Goal: Task Accomplishment & Management: Complete application form

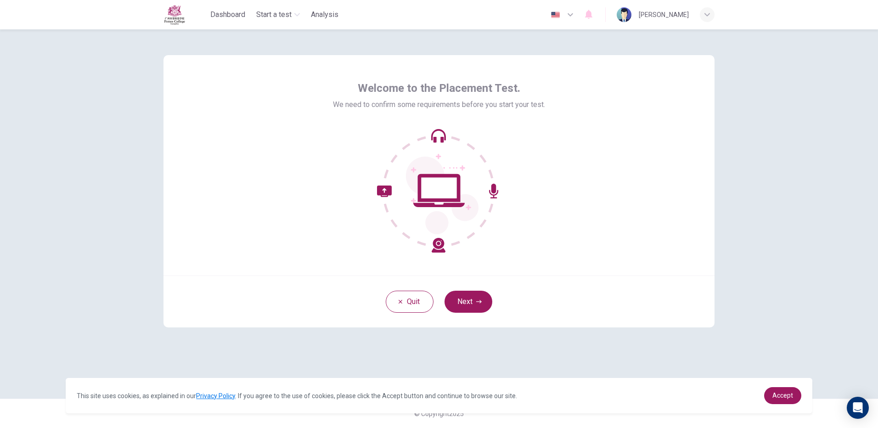
drag, startPoint x: 478, startPoint y: 297, endPoint x: 458, endPoint y: 307, distance: 22.4
click at [477, 299] on button "Next" at bounding box center [468, 302] width 48 height 22
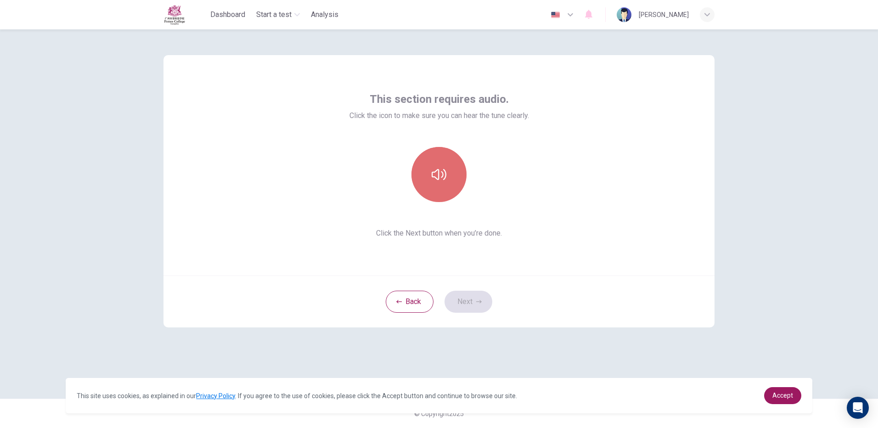
click at [448, 182] on button "button" at bounding box center [438, 174] width 55 height 55
click at [453, 185] on button "button" at bounding box center [438, 174] width 55 height 55
click at [438, 181] on icon "button" at bounding box center [439, 174] width 15 height 15
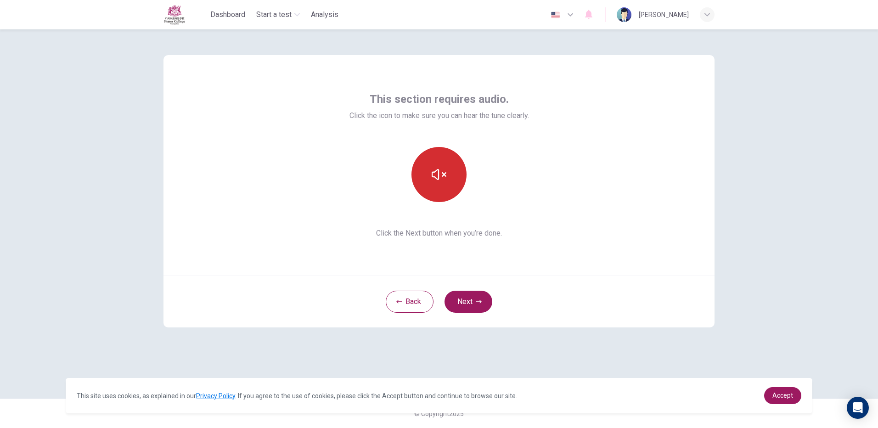
click at [439, 181] on icon "button" at bounding box center [439, 174] width 15 height 15
click at [440, 181] on icon "button" at bounding box center [439, 174] width 15 height 15
click at [463, 298] on button "Next" at bounding box center [468, 302] width 48 height 22
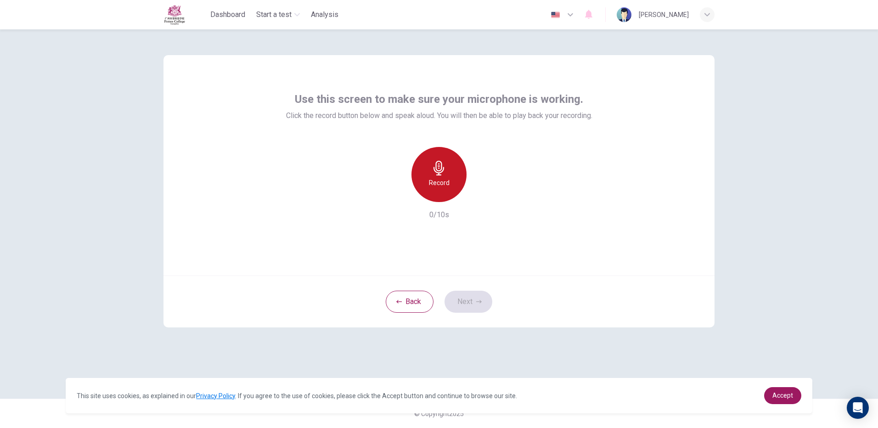
click at [451, 179] on div "Record" at bounding box center [438, 174] width 55 height 55
click at [482, 195] on icon "button" at bounding box center [482, 195] width 4 height 6
click at [475, 296] on button "Next" at bounding box center [468, 302] width 48 height 22
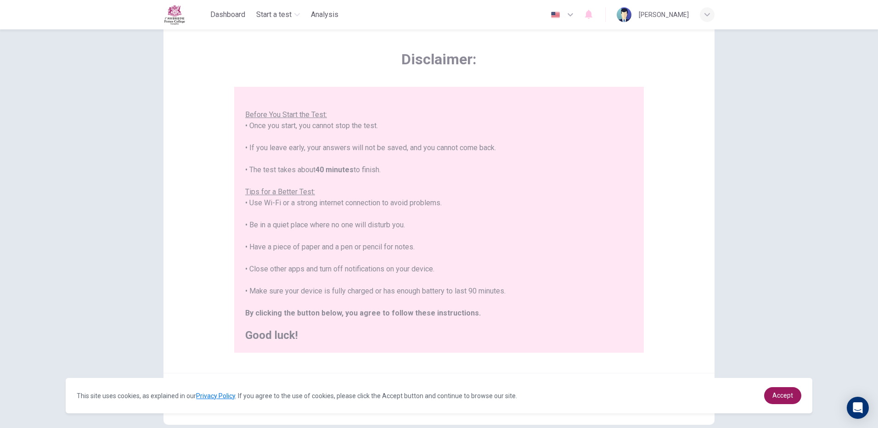
scroll to position [83, 0]
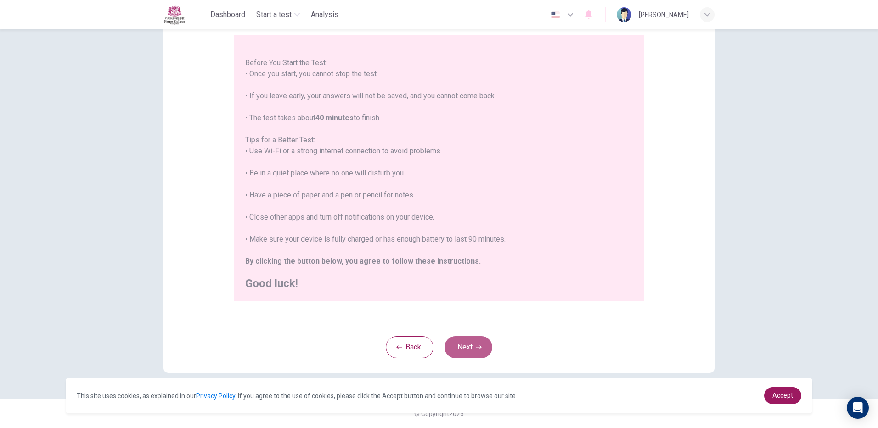
drag, startPoint x: 478, startPoint y: 344, endPoint x: 473, endPoint y: 345, distance: 5.6
click at [479, 343] on button "Next" at bounding box center [468, 347] width 48 height 22
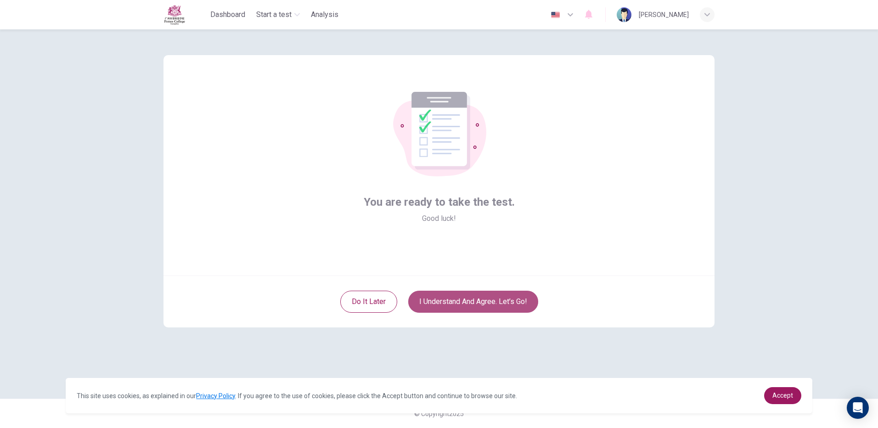
click at [458, 297] on button "I understand and agree. Let’s go!" at bounding box center [473, 302] width 130 height 22
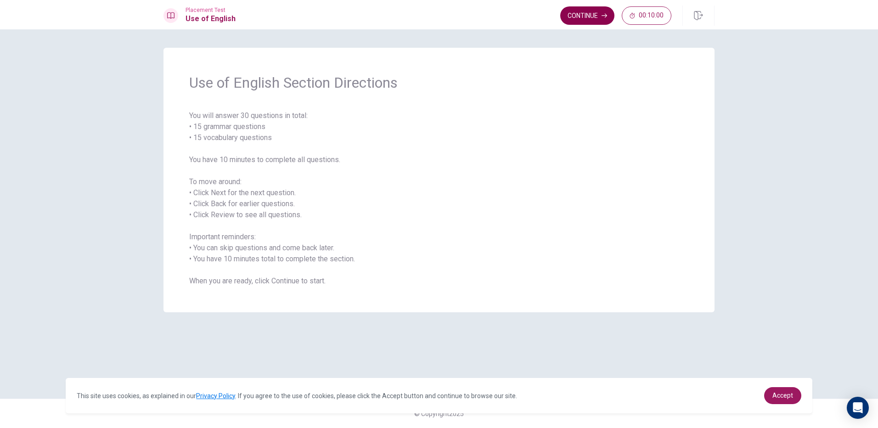
click at [577, 17] on button "Continue" at bounding box center [587, 15] width 54 height 18
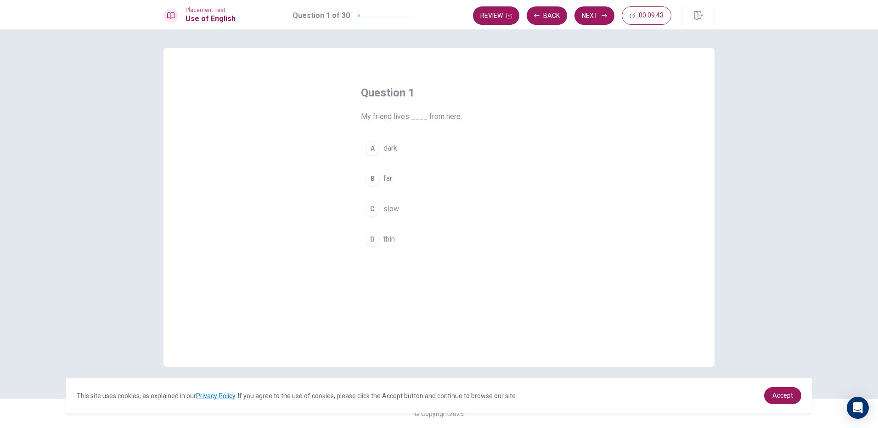
click at [387, 174] on span "far" at bounding box center [387, 178] width 9 height 11
click at [590, 17] on button "Next" at bounding box center [594, 15] width 40 height 18
click at [394, 179] on span "buys" at bounding box center [391, 178] width 16 height 11
click at [588, 18] on button "Next" at bounding box center [594, 15] width 40 height 18
drag, startPoint x: 394, startPoint y: 145, endPoint x: 400, endPoint y: 146, distance: 5.6
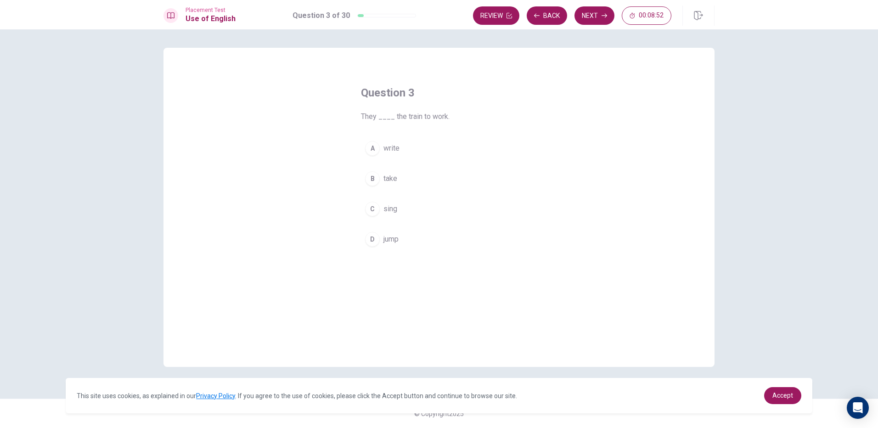
click at [398, 145] on span "write" at bounding box center [391, 148] width 16 height 11
click at [585, 12] on button "Next" at bounding box center [594, 15] width 40 height 18
click at [387, 178] on span "hot" at bounding box center [388, 178] width 10 height 11
click at [587, 16] on button "Next" at bounding box center [594, 15] width 40 height 18
click at [398, 240] on span "watch" at bounding box center [392, 239] width 19 height 11
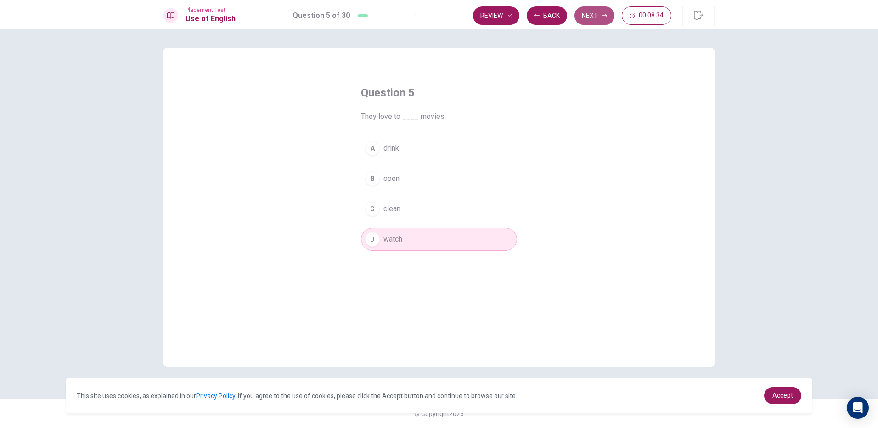
click at [596, 11] on button "Next" at bounding box center [594, 15] width 40 height 18
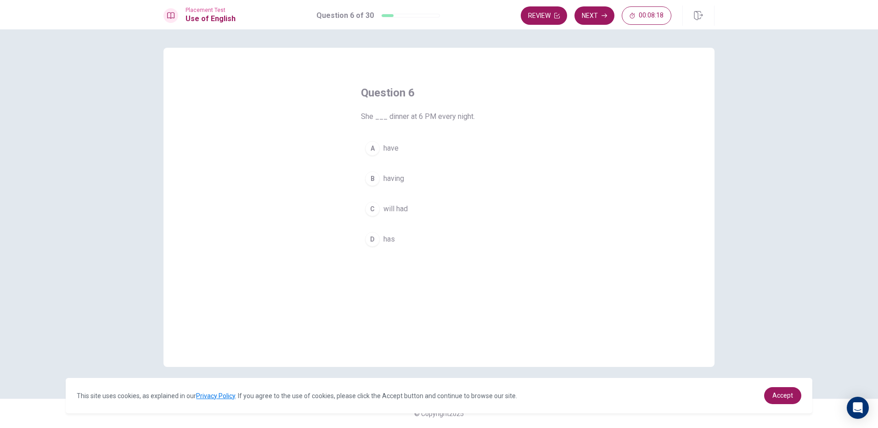
click at [403, 178] on span "having" at bounding box center [393, 178] width 21 height 11
click at [600, 18] on button "Next" at bounding box center [594, 15] width 40 height 18
click at [398, 236] on span "phone" at bounding box center [393, 239] width 20 height 11
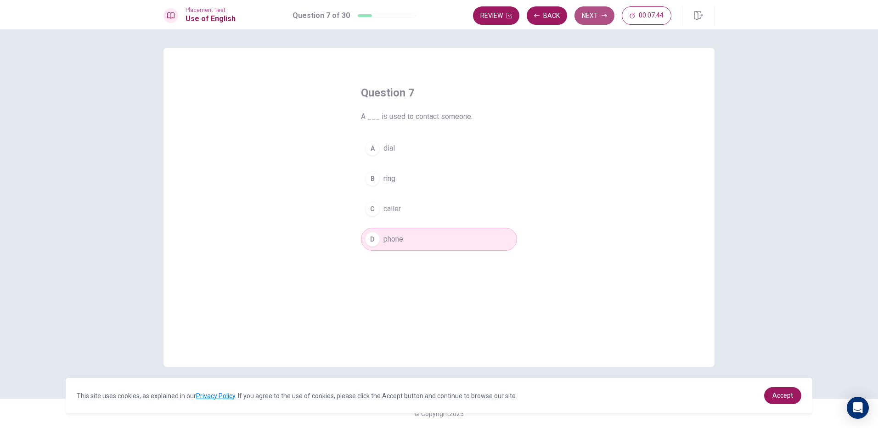
click at [599, 16] on button "Next" at bounding box center [594, 15] width 40 height 18
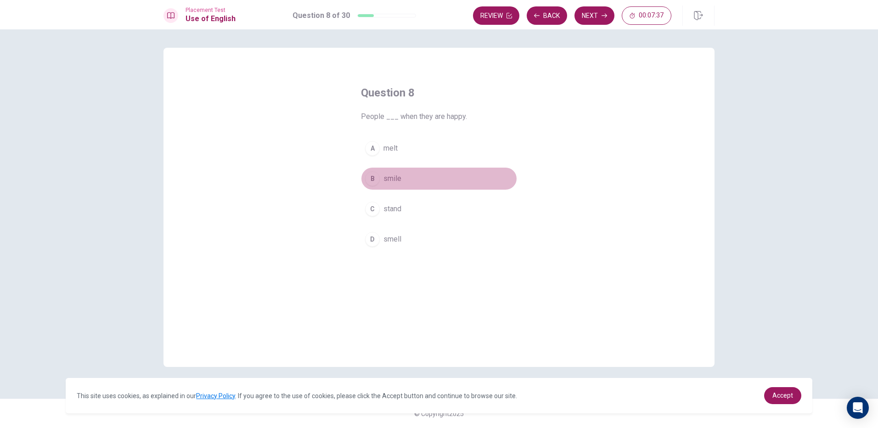
click at [402, 178] on button "B smile" at bounding box center [439, 178] width 156 height 23
click at [601, 14] on icon "button" at bounding box center [604, 16] width 6 height 6
drag, startPoint x: 385, startPoint y: 174, endPoint x: 356, endPoint y: 156, distance: 34.3
click at [386, 174] on span "eat" at bounding box center [388, 178] width 10 height 11
click at [594, 16] on button "Next" at bounding box center [594, 15] width 40 height 18
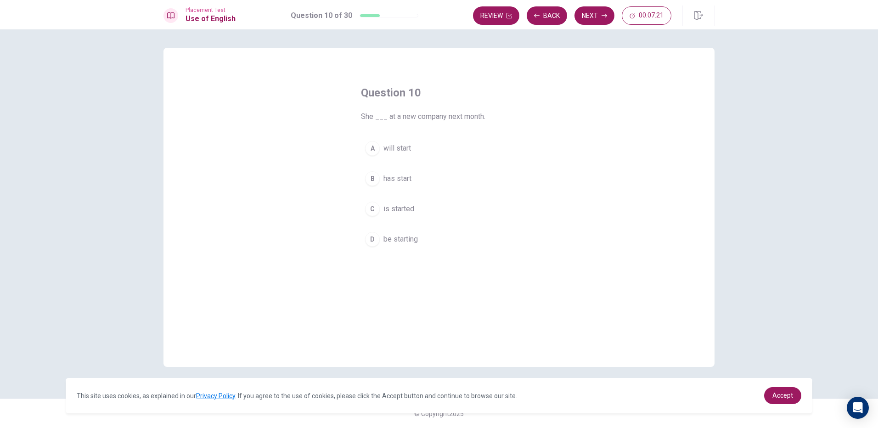
click at [413, 143] on button "A will start" at bounding box center [439, 148] width 156 height 23
click at [600, 14] on button "Next" at bounding box center [594, 15] width 40 height 18
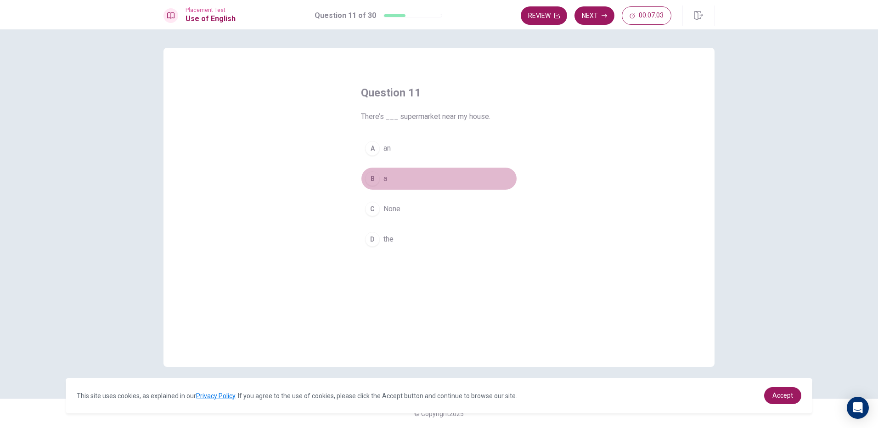
click at [378, 179] on div "B" at bounding box center [372, 178] width 15 height 15
click at [593, 18] on button "Next" at bounding box center [594, 15] width 40 height 18
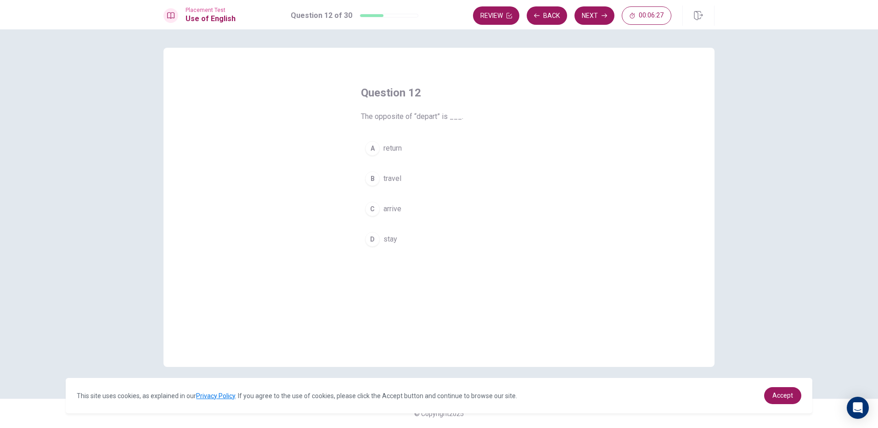
click at [398, 174] on span "travel" at bounding box center [392, 178] width 18 height 11
click at [588, 17] on button "Next" at bounding box center [594, 15] width 40 height 18
click at [413, 152] on span "will buying" at bounding box center [400, 148] width 34 height 11
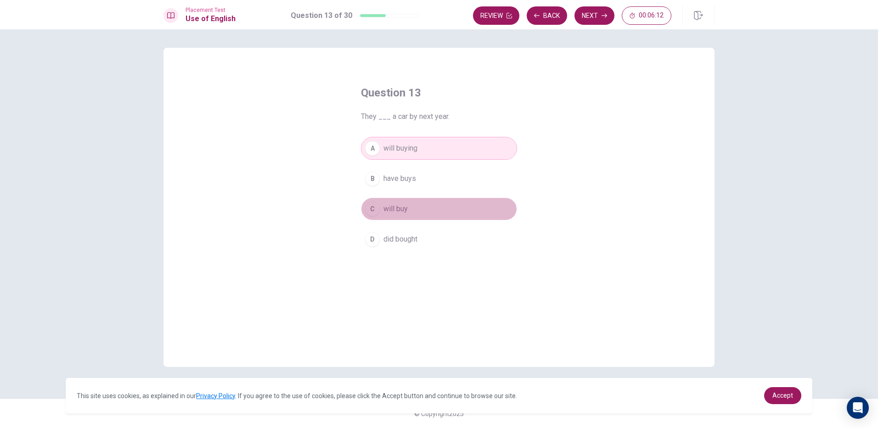
click at [409, 211] on button "C will buy" at bounding box center [439, 208] width 156 height 23
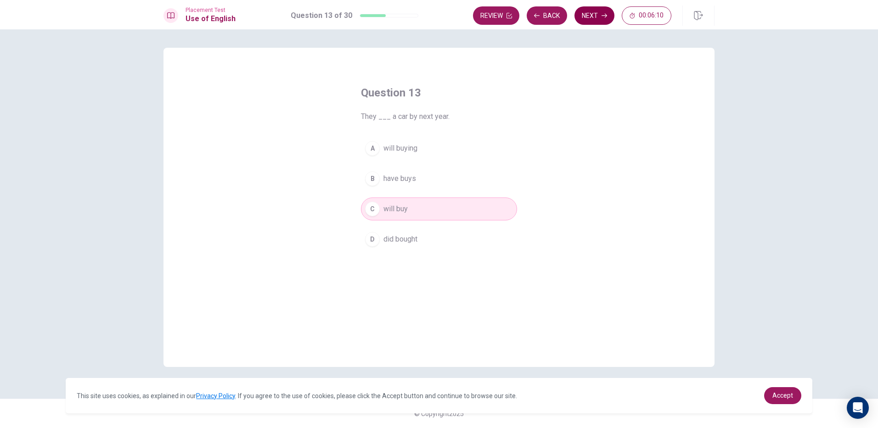
click at [602, 16] on icon "button" at bounding box center [604, 16] width 6 height 6
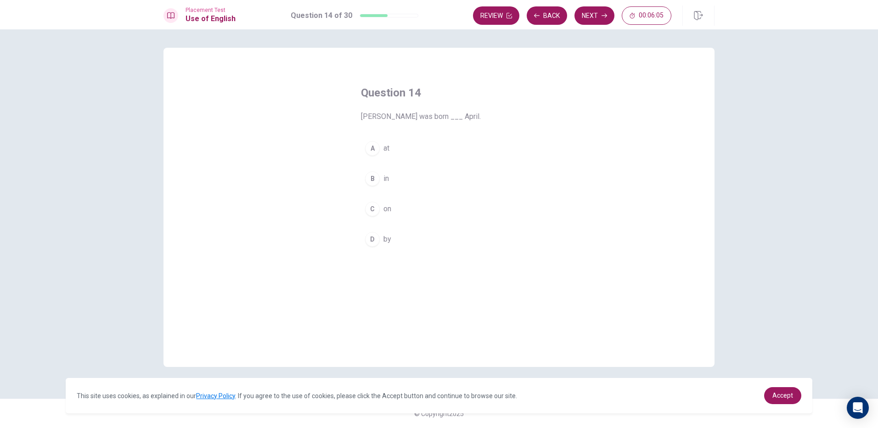
click at [398, 143] on button "A at" at bounding box center [439, 148] width 156 height 23
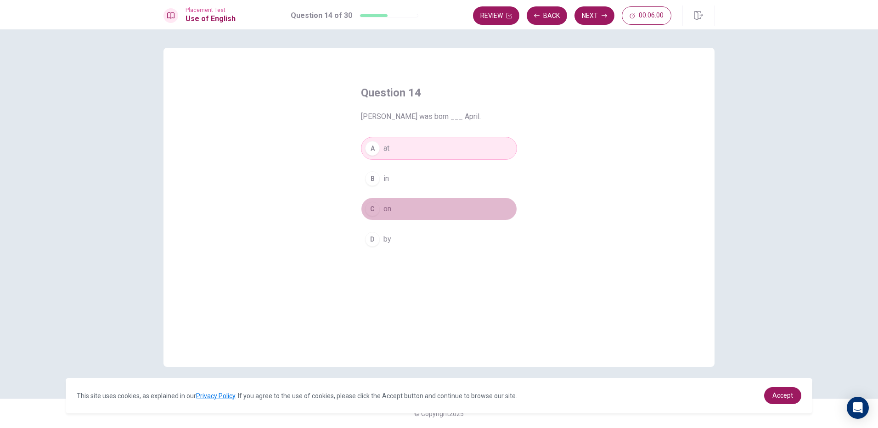
click at [389, 209] on span "on" at bounding box center [387, 208] width 8 height 11
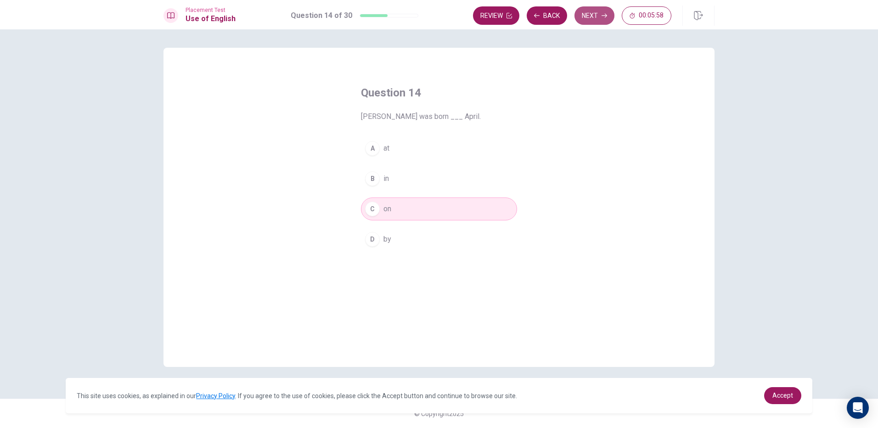
click at [593, 12] on button "Next" at bounding box center [594, 15] width 40 height 18
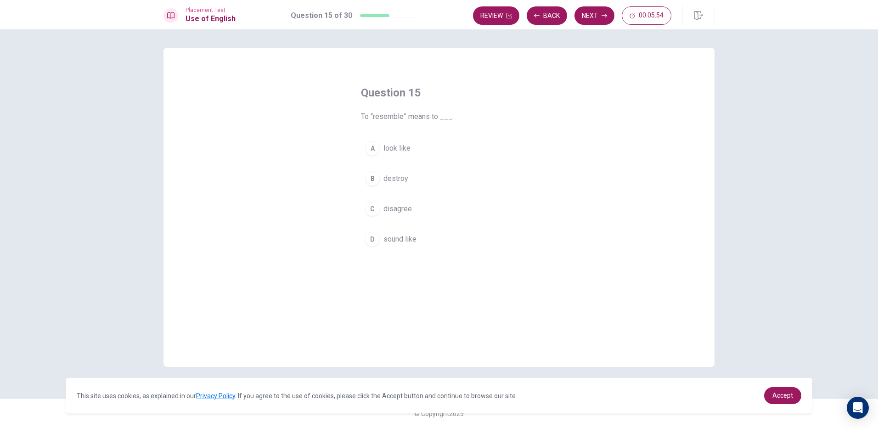
drag, startPoint x: 376, startPoint y: 112, endPoint x: 395, endPoint y: 112, distance: 18.8
click at [387, 112] on span "To “resemble” means to ___." at bounding box center [439, 116] width 156 height 11
click at [511, 96] on h4 "Question 15" at bounding box center [439, 92] width 156 height 15
drag, startPoint x: 362, startPoint y: 115, endPoint x: 287, endPoint y: 152, distance: 83.1
click at [287, 152] on div "Question 15 To “resemble” means to ___. A look like B destroy C disagree D soun…" at bounding box center [438, 207] width 551 height 319
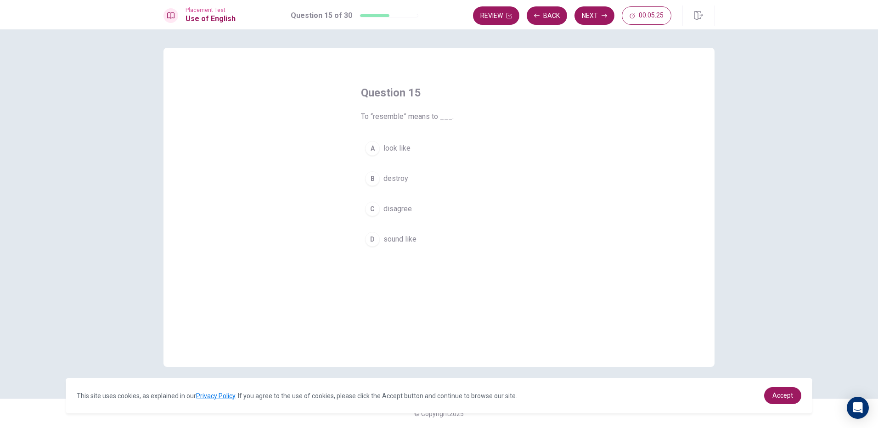
drag, startPoint x: 413, startPoint y: 183, endPoint x: 434, endPoint y: 166, distance: 27.1
click at [413, 182] on button "B destroy" at bounding box center [439, 178] width 156 height 23
click at [606, 17] on icon "button" at bounding box center [604, 16] width 6 height 6
click at [432, 238] on button "D Do" at bounding box center [439, 239] width 156 height 23
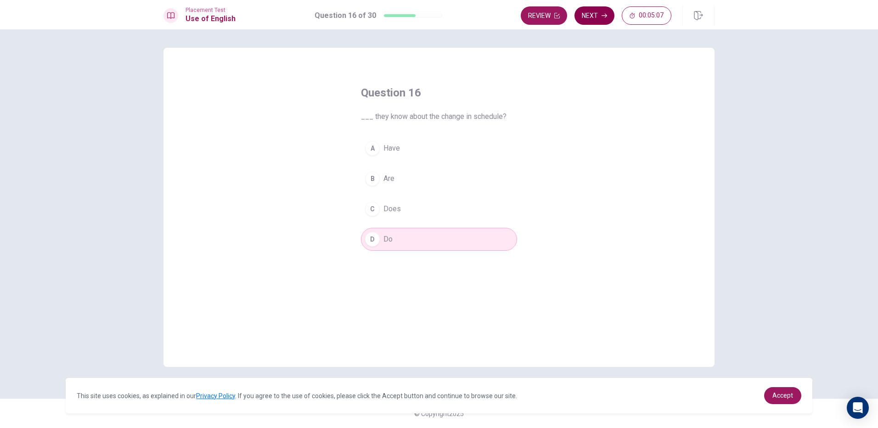
click at [585, 17] on button "Next" at bounding box center [594, 15] width 40 height 18
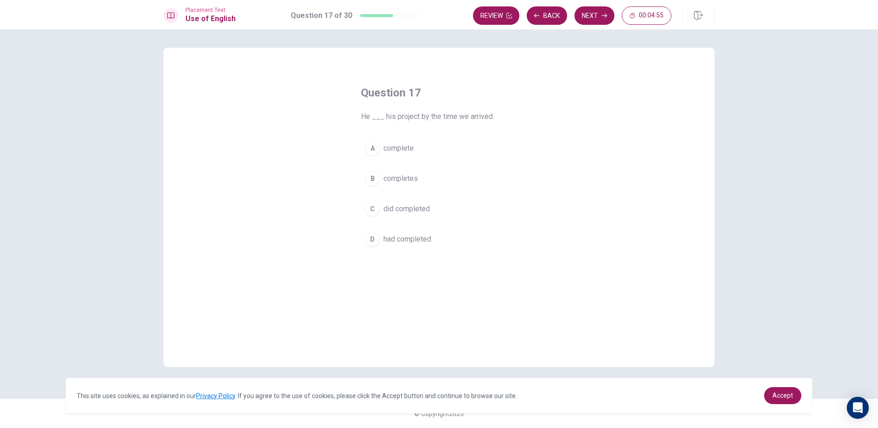
click at [454, 144] on button "A complete" at bounding box center [439, 148] width 156 height 23
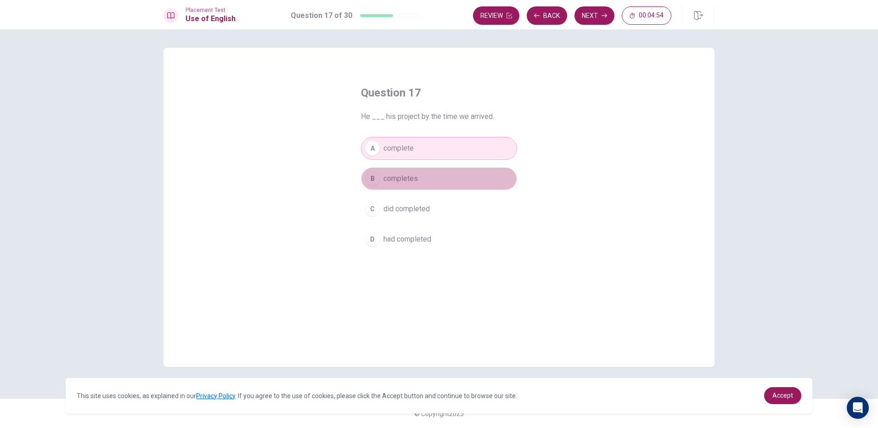
click at [436, 184] on button "B completes" at bounding box center [439, 178] width 156 height 23
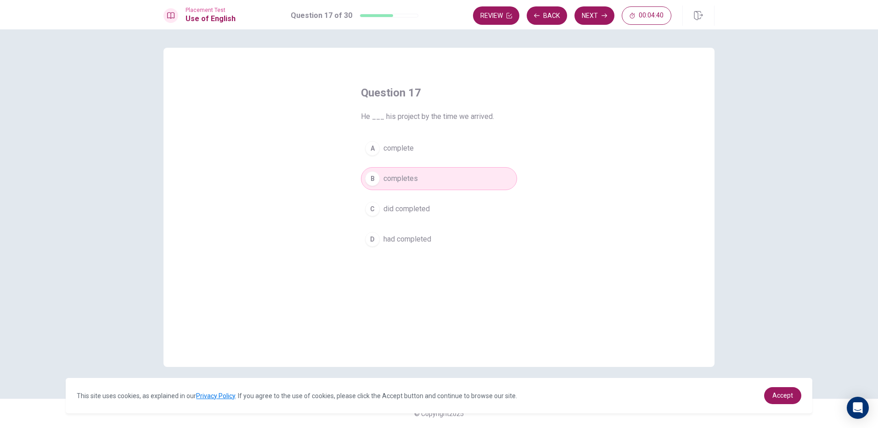
click at [594, 13] on button "Next" at bounding box center [594, 15] width 40 height 18
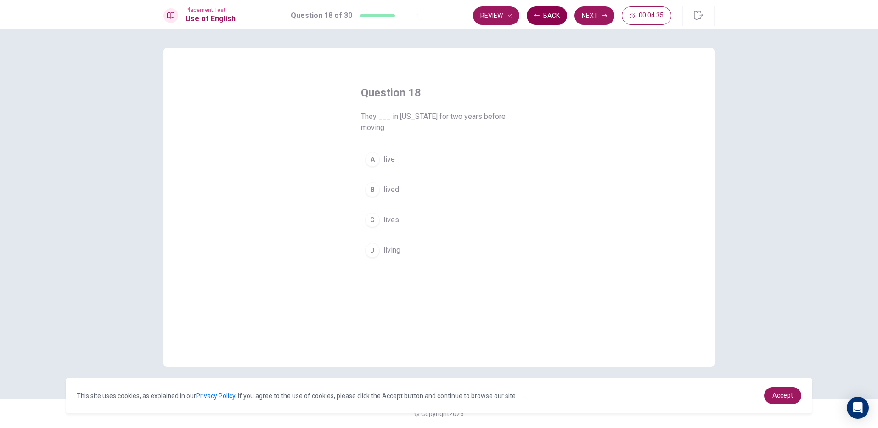
click at [549, 11] on button "Back" at bounding box center [547, 15] width 40 height 18
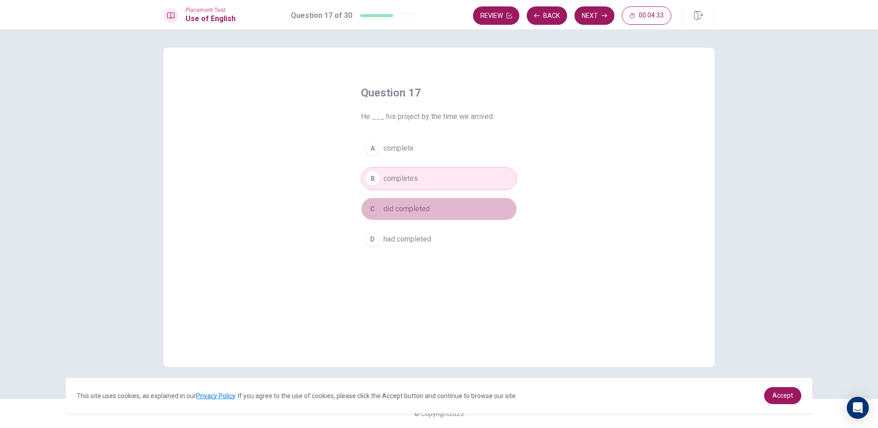
click at [437, 213] on button "C did completed" at bounding box center [439, 208] width 156 height 23
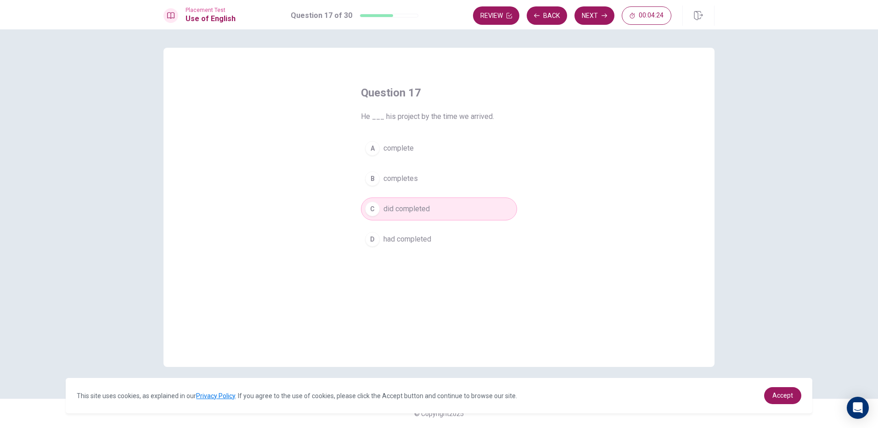
click at [428, 238] on span "had completed" at bounding box center [407, 239] width 48 height 11
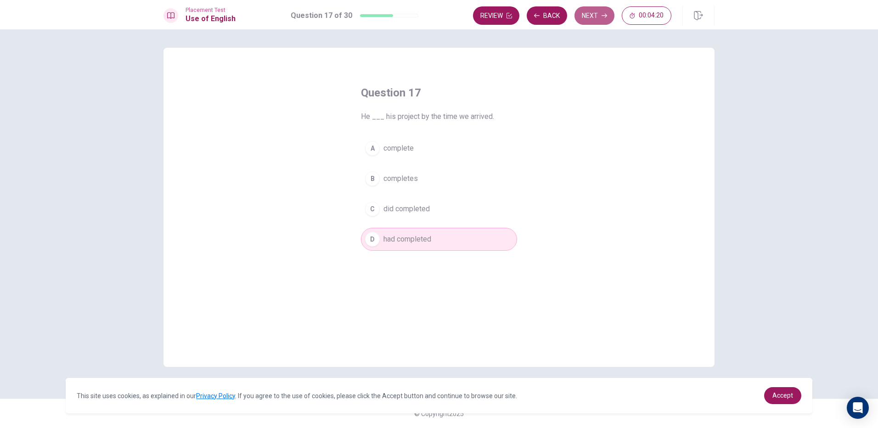
click at [586, 17] on button "Next" at bounding box center [594, 15] width 40 height 18
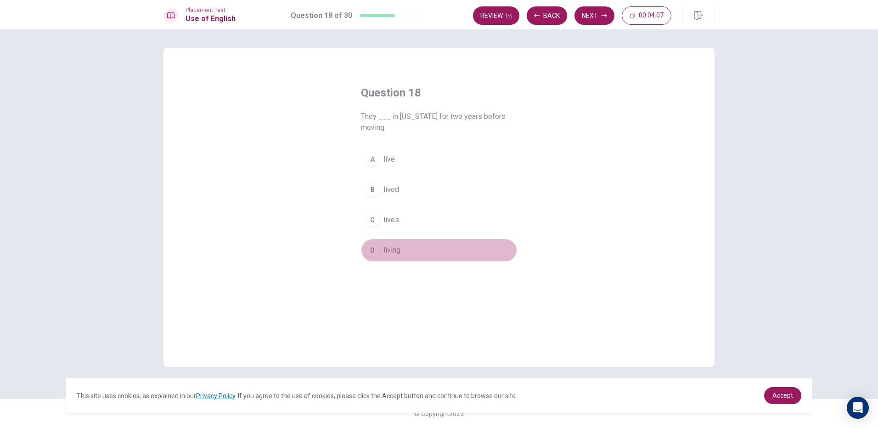
click at [401, 246] on button "D living" at bounding box center [439, 250] width 156 height 23
click at [586, 12] on button "Next" at bounding box center [594, 15] width 40 height 18
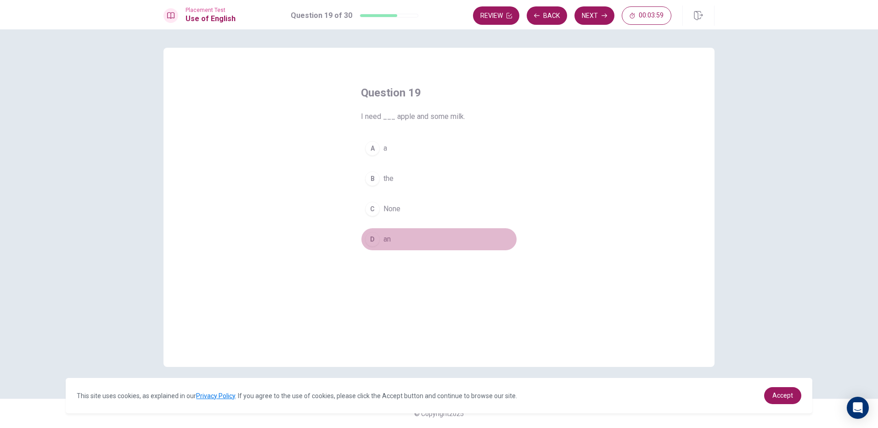
click at [392, 237] on button "D an" at bounding box center [439, 239] width 156 height 23
click at [592, 16] on button "Next" at bounding box center [594, 15] width 40 height 18
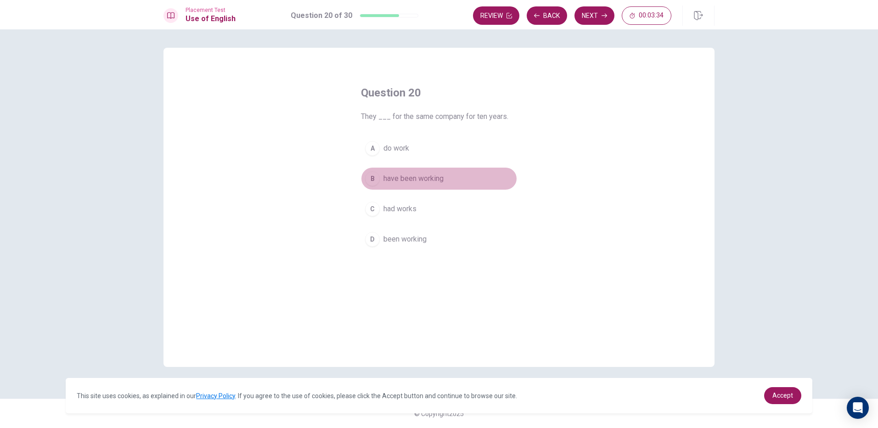
click at [449, 176] on button "B have been working" at bounding box center [439, 178] width 156 height 23
click at [602, 14] on icon "button" at bounding box center [604, 16] width 6 height 6
click at [401, 178] on button "B have" at bounding box center [439, 178] width 156 height 23
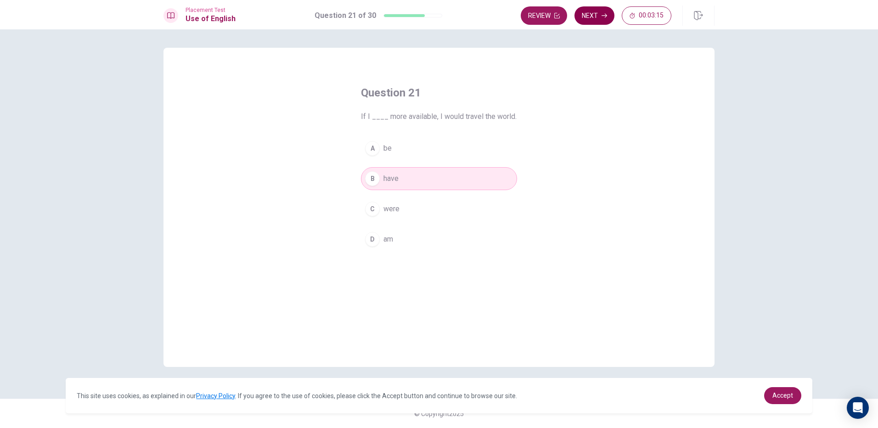
click at [599, 15] on button "Next" at bounding box center [594, 15] width 40 height 18
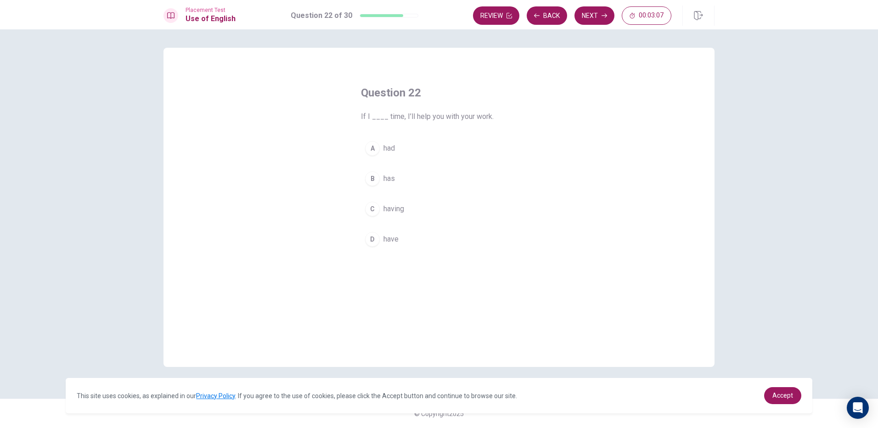
click at [407, 183] on button "B has" at bounding box center [439, 178] width 156 height 23
drag, startPoint x: 410, startPoint y: 246, endPoint x: 421, endPoint y: 237, distance: 14.3
click at [415, 242] on button "D have" at bounding box center [439, 239] width 156 height 23
click at [590, 19] on button "Next" at bounding box center [594, 15] width 40 height 18
click at [407, 232] on button "D is" at bounding box center [439, 239] width 156 height 23
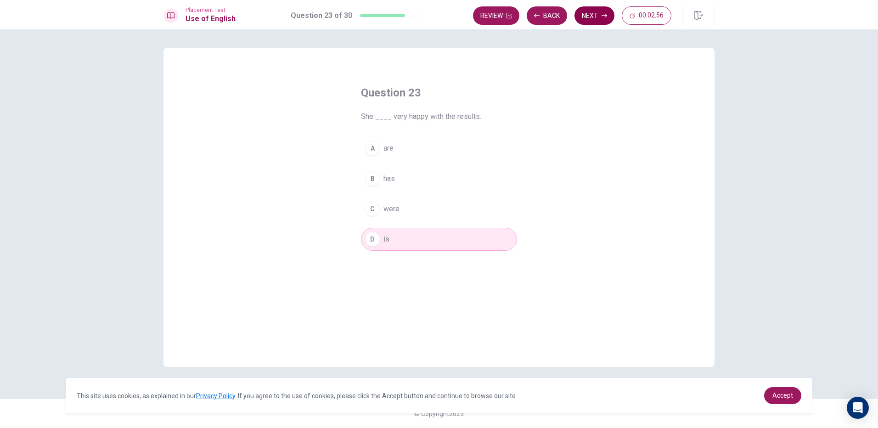
click at [592, 17] on button "Next" at bounding box center [594, 15] width 40 height 18
click at [409, 177] on button "B baked" at bounding box center [439, 178] width 156 height 23
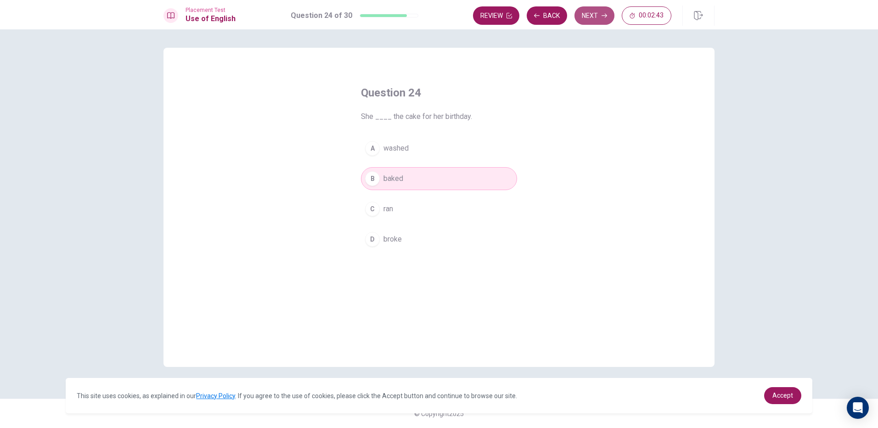
click at [591, 17] on button "Next" at bounding box center [594, 15] width 40 height 18
click at [428, 211] on button "C lifted" at bounding box center [439, 208] width 156 height 23
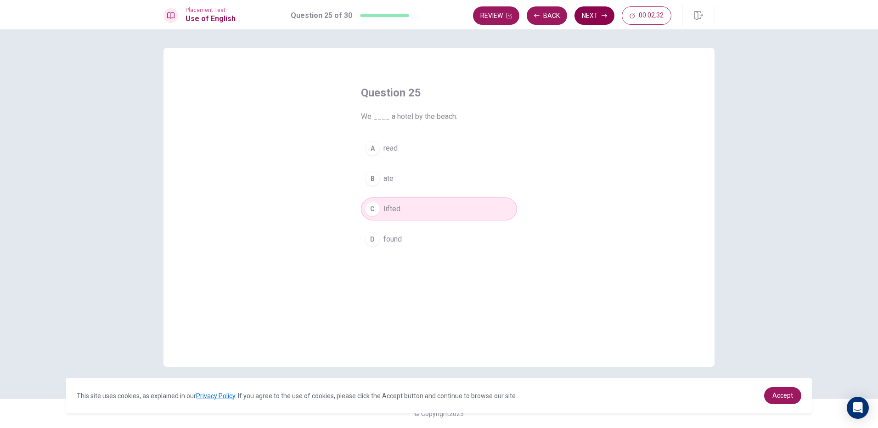
click at [599, 11] on button "Next" at bounding box center [594, 15] width 40 height 18
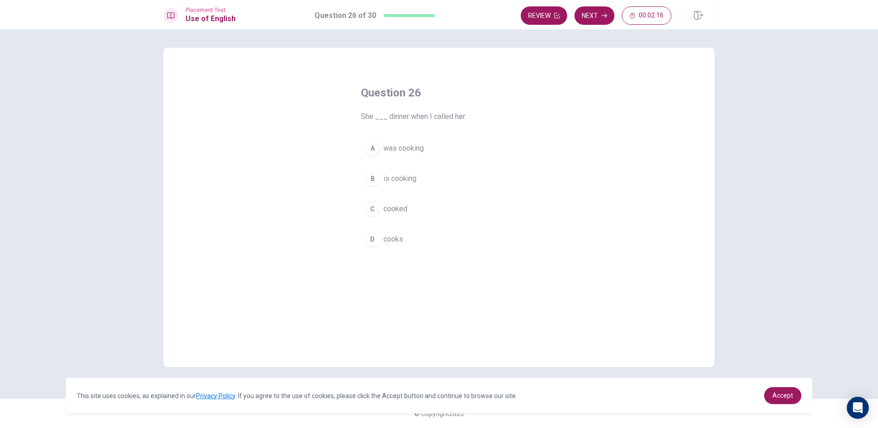
drag, startPoint x: 418, startPoint y: 180, endPoint x: 425, endPoint y: 168, distance: 14.2
click at [418, 179] on button "B is cooking" at bounding box center [439, 178] width 156 height 23
click at [464, 139] on button "A was cooking" at bounding box center [439, 148] width 156 height 23
click at [602, 12] on button "Next" at bounding box center [594, 15] width 40 height 18
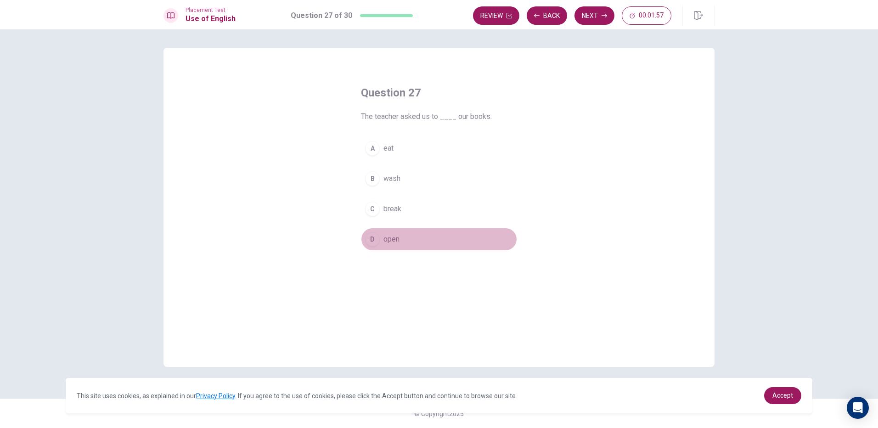
drag, startPoint x: 409, startPoint y: 235, endPoint x: 432, endPoint y: 202, distance: 39.2
click at [412, 233] on button "D open" at bounding box center [439, 239] width 156 height 23
click at [606, 15] on icon "button" at bounding box center [604, 16] width 6 height 6
drag, startPoint x: 404, startPoint y: 208, endPoint x: 422, endPoint y: 189, distance: 26.6
click at [409, 207] on button "C at" at bounding box center [439, 208] width 156 height 23
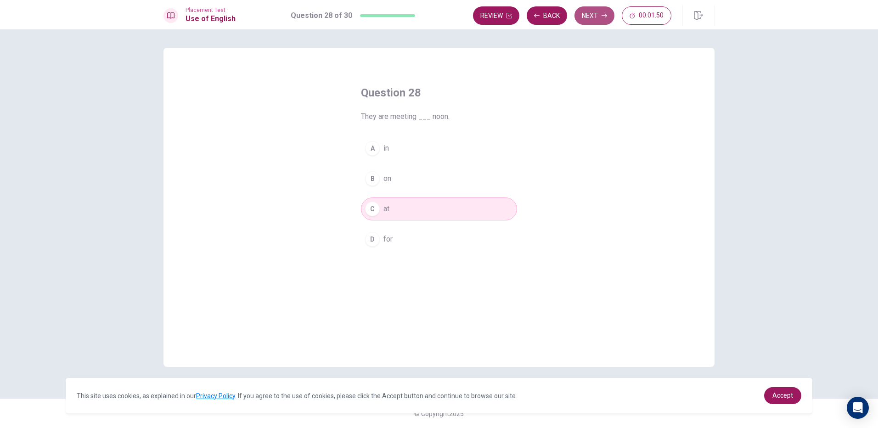
click at [592, 11] on button "Next" at bounding box center [594, 15] width 40 height 18
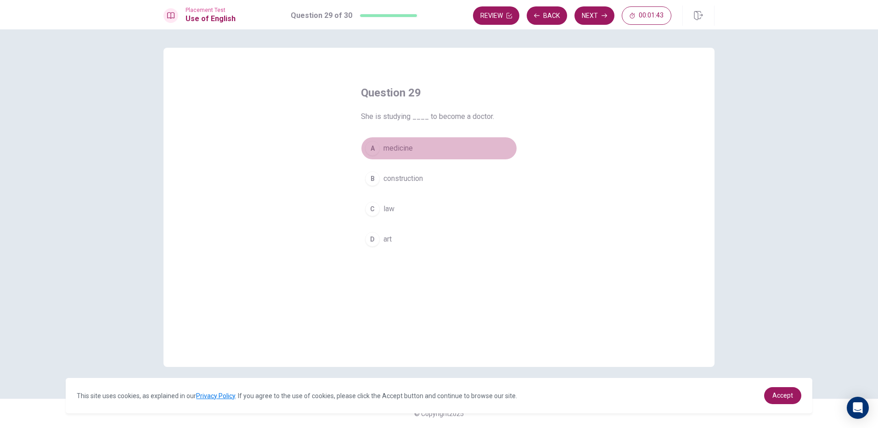
click at [431, 142] on button "A medicine" at bounding box center [439, 148] width 156 height 23
click at [603, 14] on icon "button" at bounding box center [604, 16] width 6 height 6
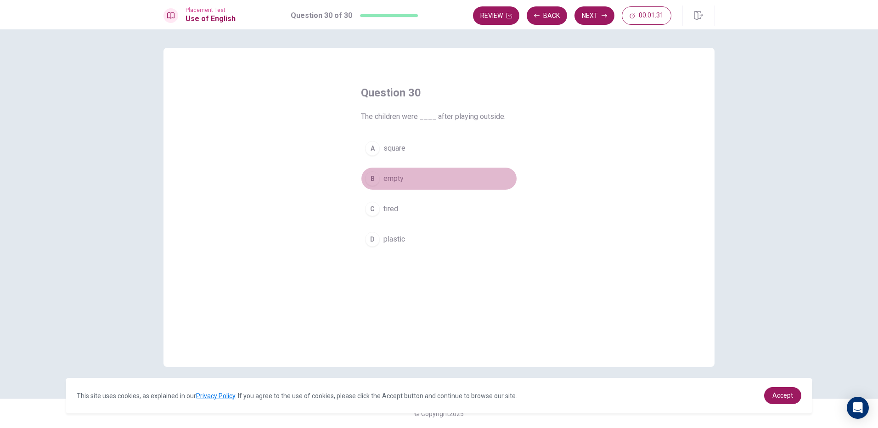
drag, startPoint x: 412, startPoint y: 168, endPoint x: 437, endPoint y: 149, distance: 31.1
click at [413, 168] on button "B empty" at bounding box center [439, 178] width 156 height 23
click at [591, 15] on button "Next" at bounding box center [594, 15] width 40 height 18
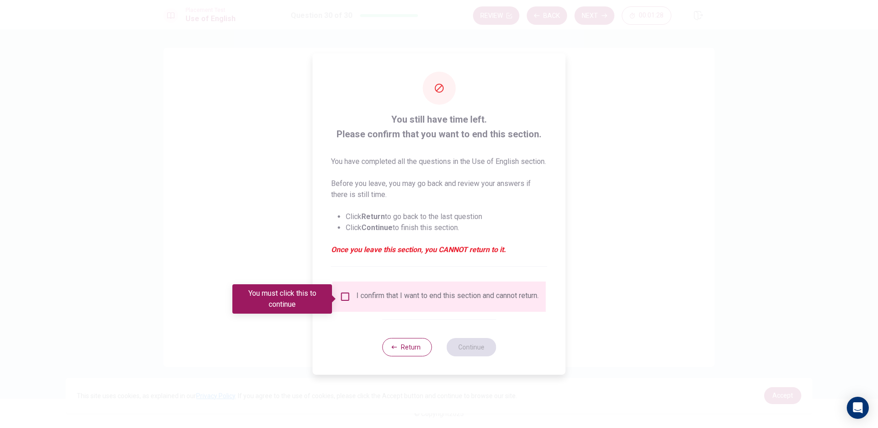
click at [345, 297] on input "You must click this to continue" at bounding box center [345, 296] width 11 height 11
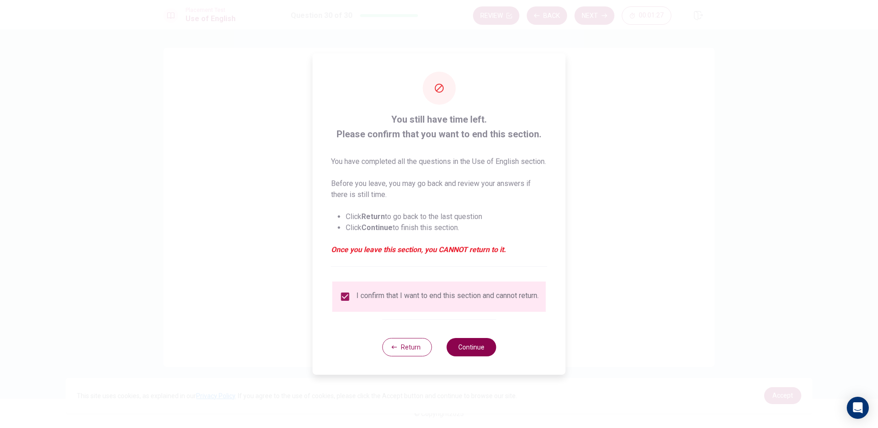
click at [471, 355] on button "Continue" at bounding box center [471, 347] width 50 height 18
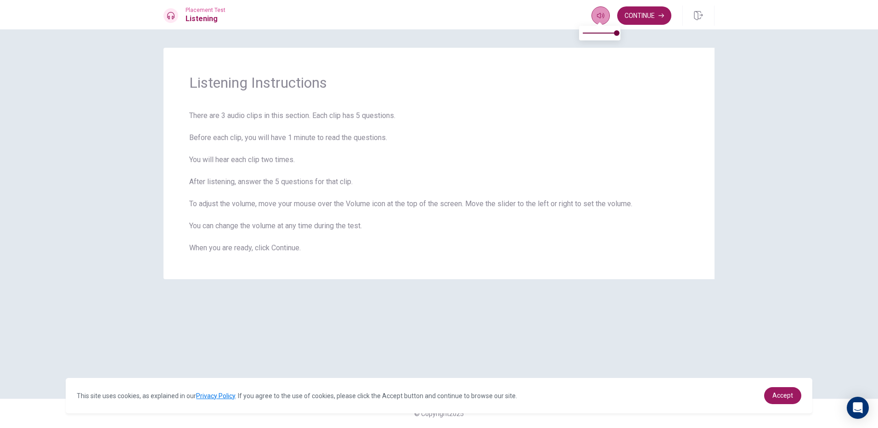
click at [600, 17] on icon "button" at bounding box center [600, 15] width 7 height 7
click at [644, 41] on div "Listening Instructions There are 3 audio clips in this section. Each clip has 5…" at bounding box center [439, 228] width 878 height 398
click at [651, 22] on button "Continue" at bounding box center [644, 15] width 54 height 18
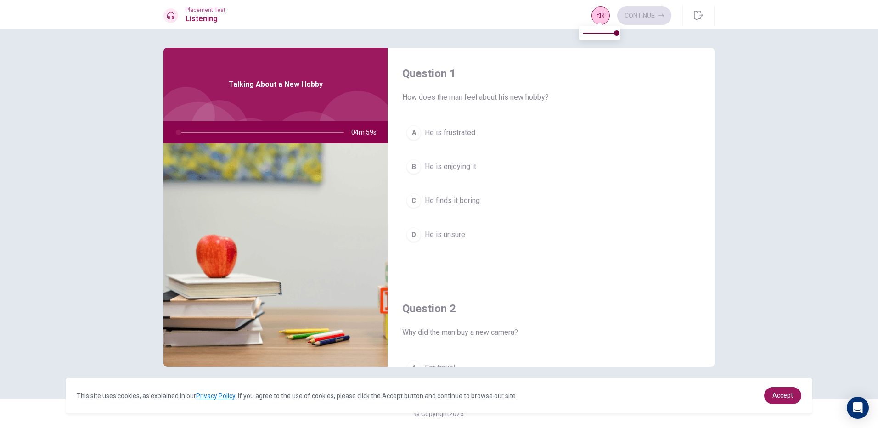
click at [595, 20] on button "button" at bounding box center [600, 15] width 18 height 18
type input "1"
type input "0.9"
type input "1"
type input "0.8"
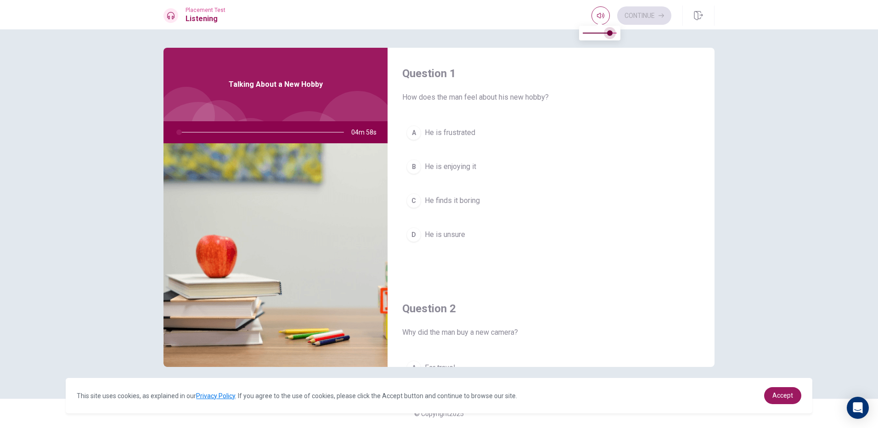
type input "1"
type input "0.7"
type input "1"
type input "0.6"
type input "1"
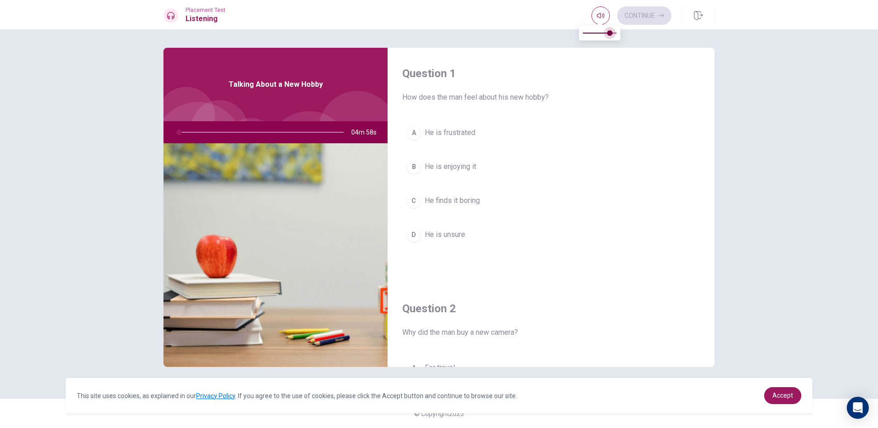
type input "0.5"
type input "1"
type input "0.4"
type input "1"
type input "0.3"
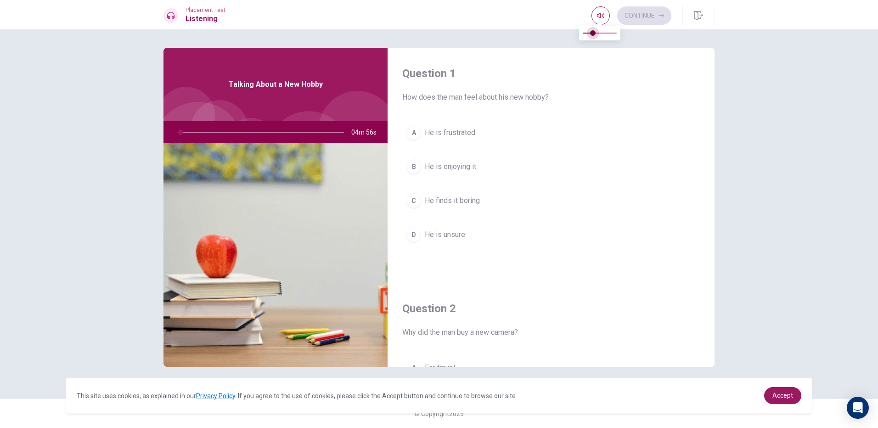
type input "1"
type input "0.2"
drag, startPoint x: 617, startPoint y: 32, endPoint x: 591, endPoint y: 39, distance: 27.6
click at [591, 36] on span at bounding box center [590, 33] width 6 height 6
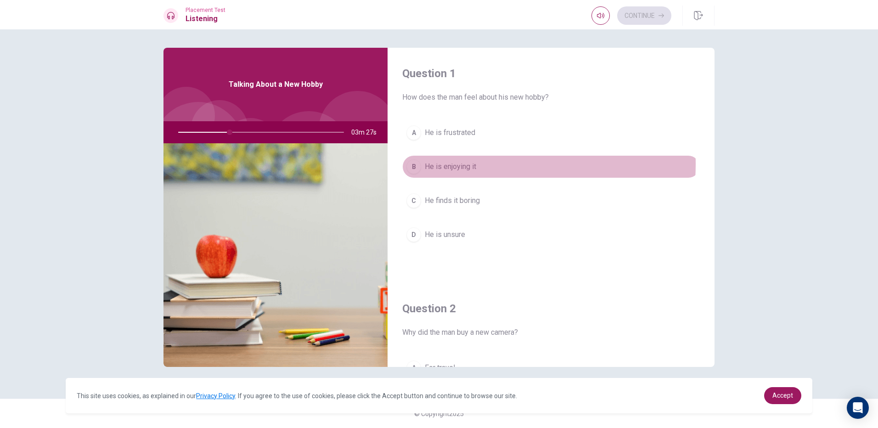
click at [458, 164] on span "He is enjoying it" at bounding box center [450, 166] width 51 height 11
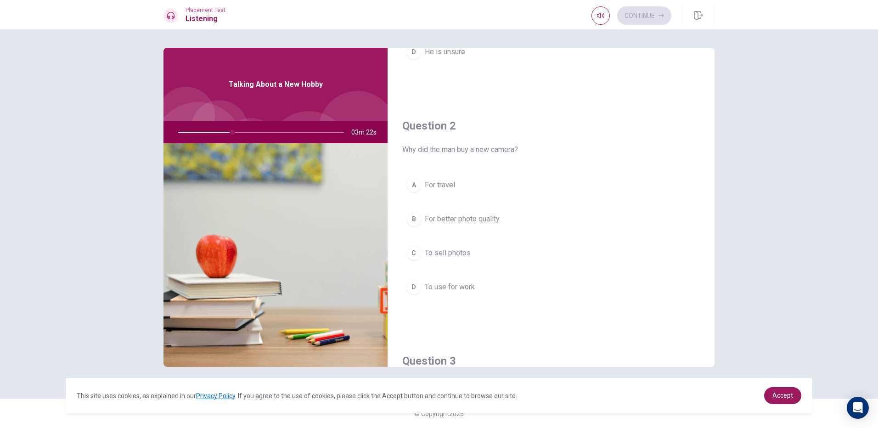
scroll to position [184, 0]
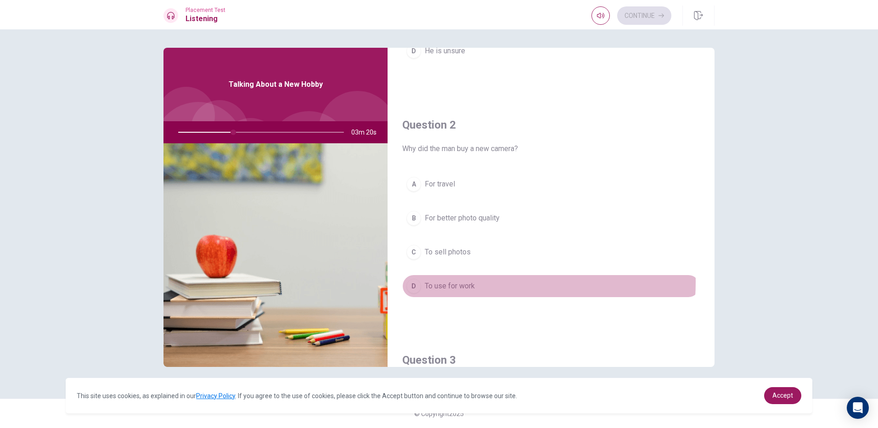
drag, startPoint x: 465, startPoint y: 282, endPoint x: 509, endPoint y: 272, distance: 44.8
click at [466, 283] on span "To use for work" at bounding box center [450, 285] width 50 height 11
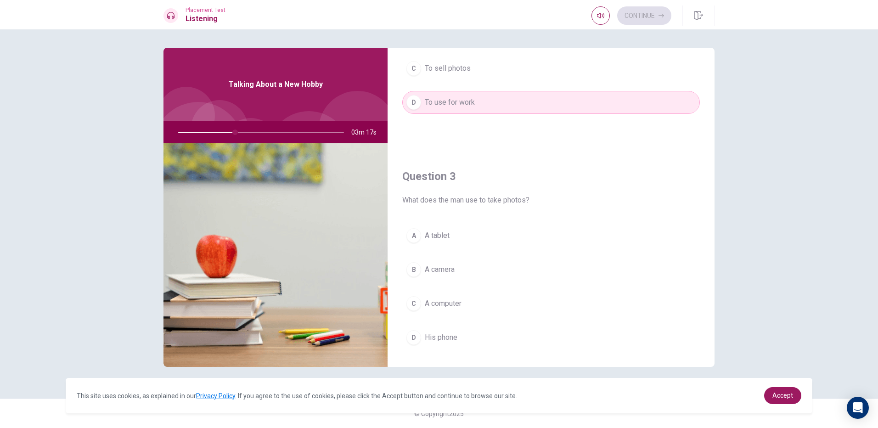
scroll to position [413, 0]
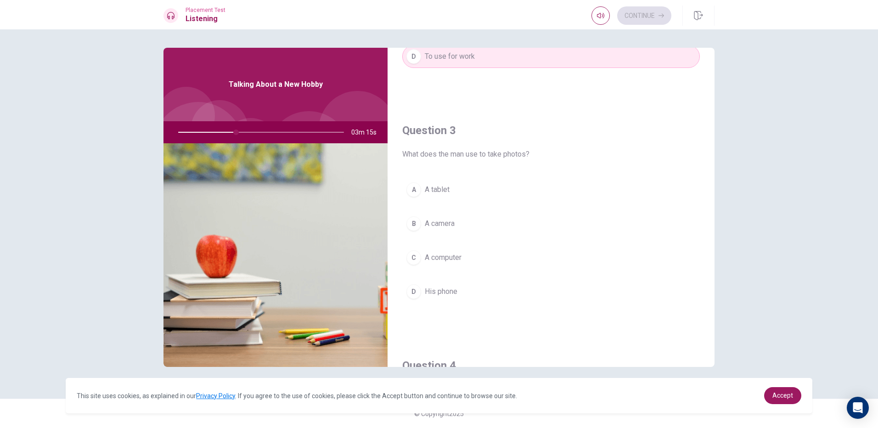
click at [476, 226] on button "B A camera" at bounding box center [550, 223] width 297 height 23
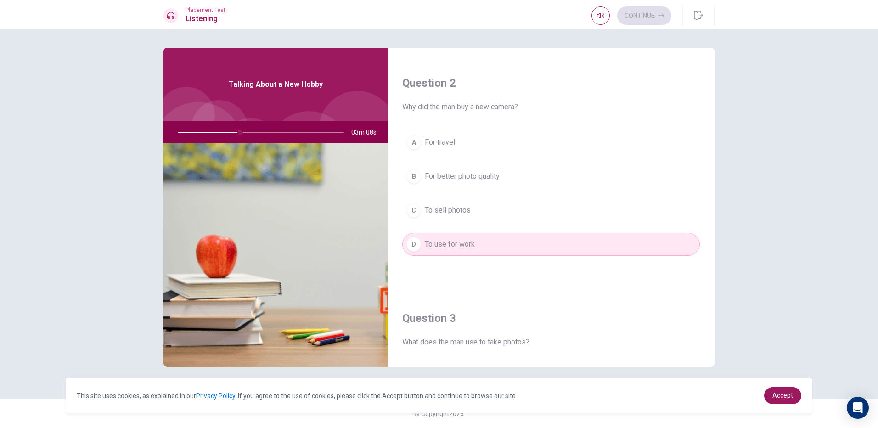
scroll to position [138, 0]
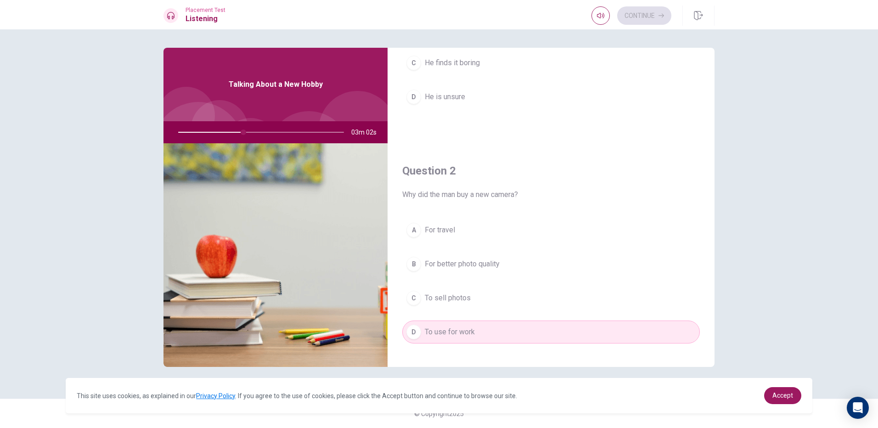
click at [477, 297] on button "C To sell photos" at bounding box center [550, 297] width 297 height 23
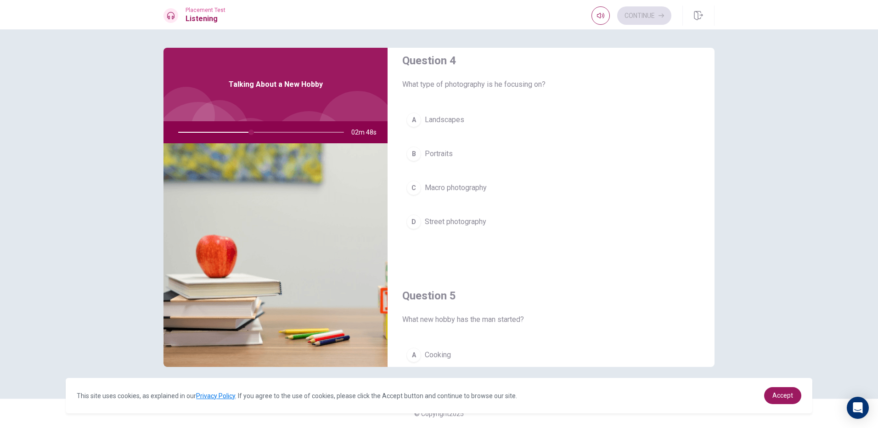
scroll to position [734, 0]
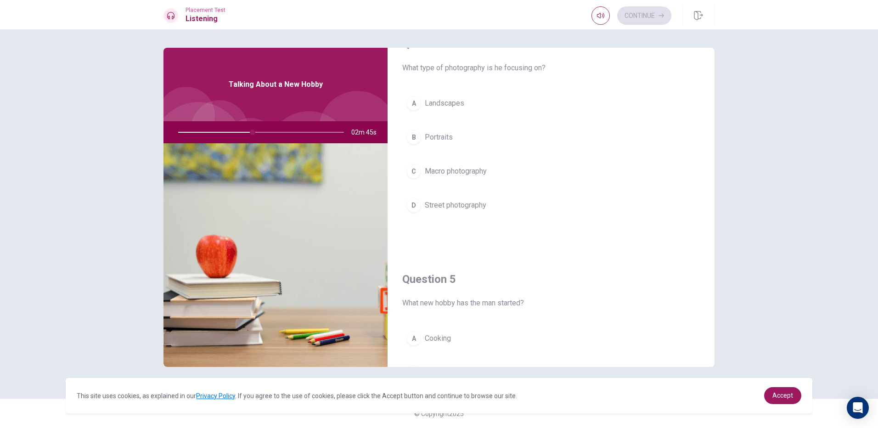
click at [488, 105] on button "A Landscapes" at bounding box center [550, 103] width 297 height 23
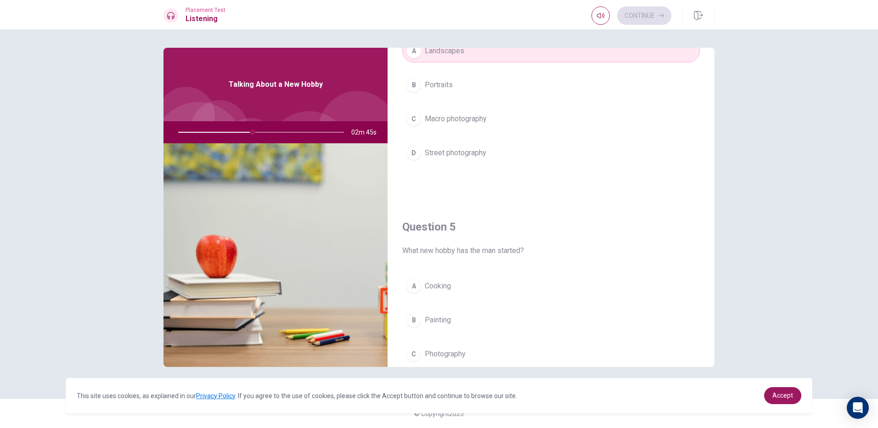
scroll to position [856, 0]
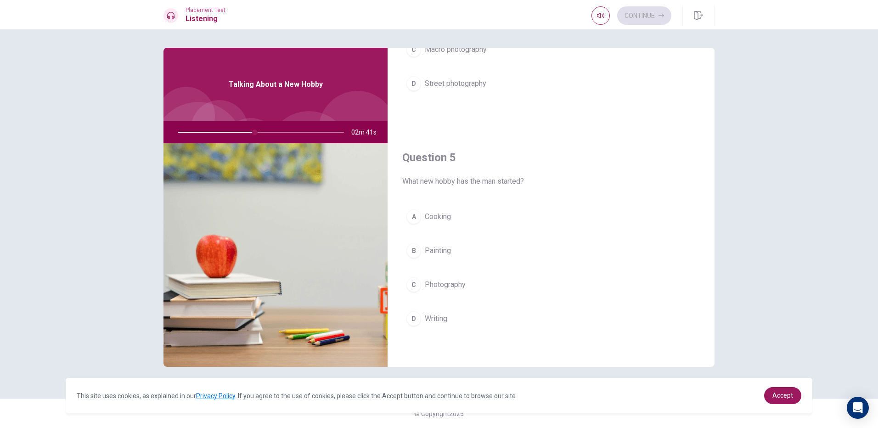
click at [452, 278] on button "C Photography" at bounding box center [550, 284] width 297 height 23
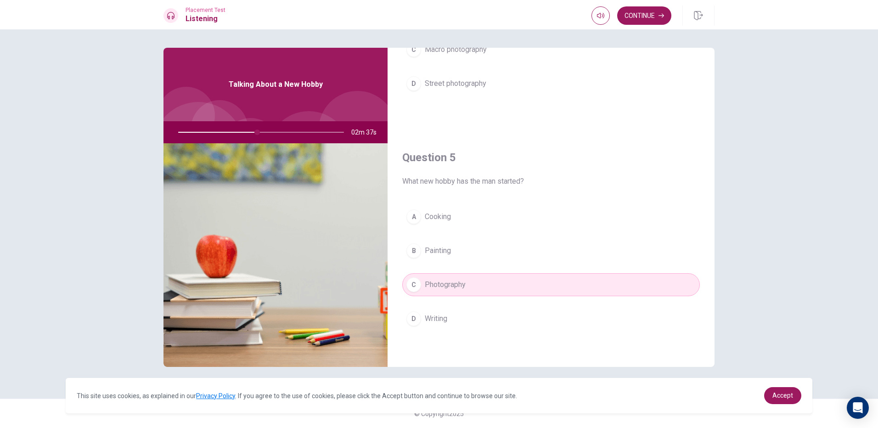
click at [454, 314] on button "D Writing" at bounding box center [550, 318] width 297 height 23
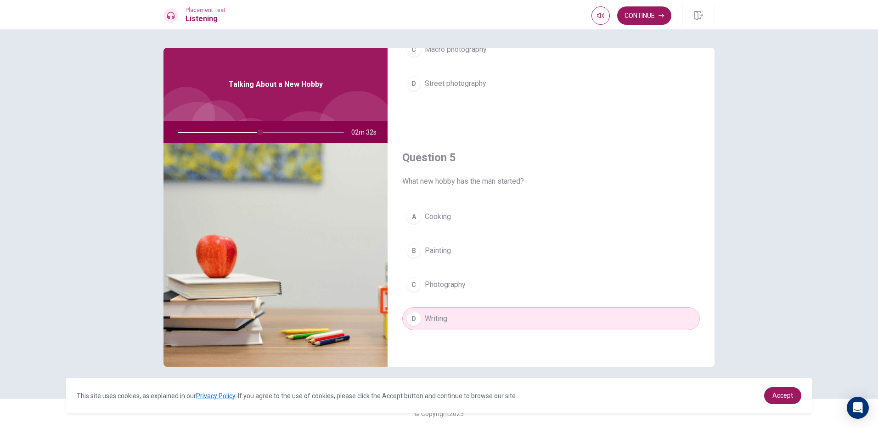
click at [278, 130] on div at bounding box center [259, 132] width 184 height 22
drag, startPoint x: 264, startPoint y: 131, endPoint x: 308, endPoint y: 133, distance: 43.2
click at [308, 133] on div at bounding box center [259, 132] width 184 height 22
click at [646, 17] on button "Continue" at bounding box center [644, 15] width 54 height 18
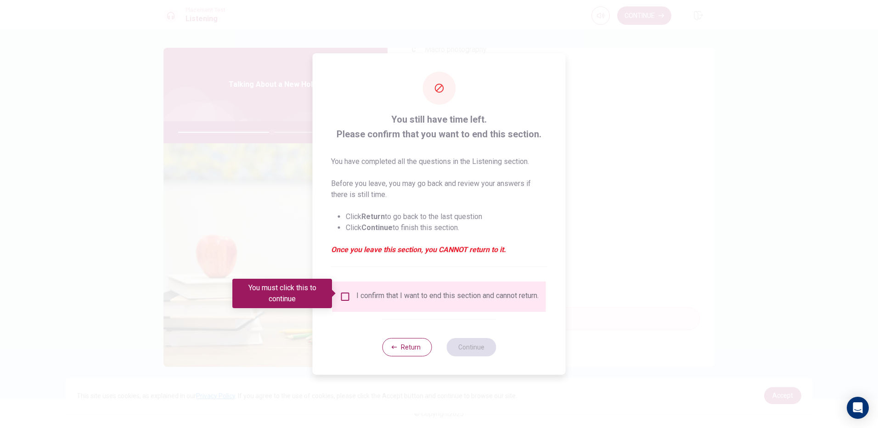
click at [346, 291] on input "You must click this to continue" at bounding box center [345, 296] width 11 height 11
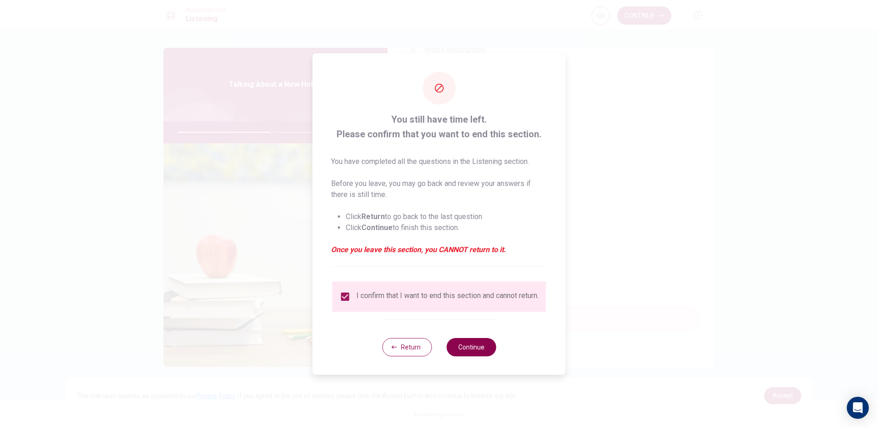
click at [479, 348] on button "Continue" at bounding box center [471, 347] width 50 height 18
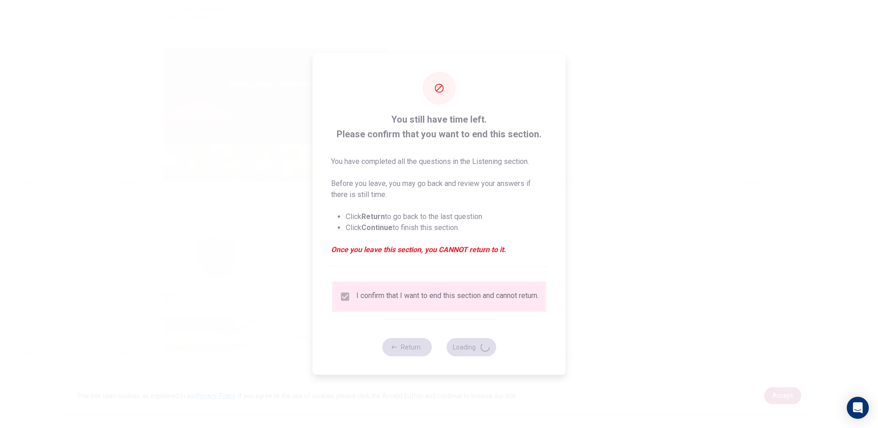
type input "58"
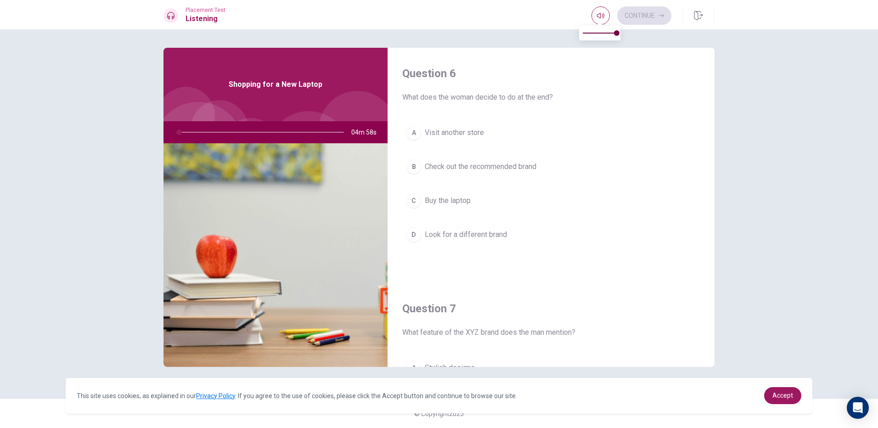
type input "1"
type input "0.5"
type input "1"
type input "0.4"
type input "1"
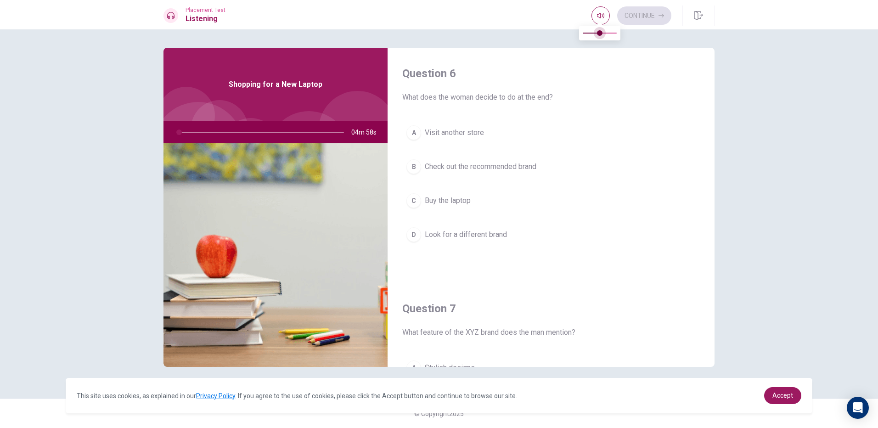
type input "0.3"
type input "1"
type input "0.1"
type input "1"
type input "0"
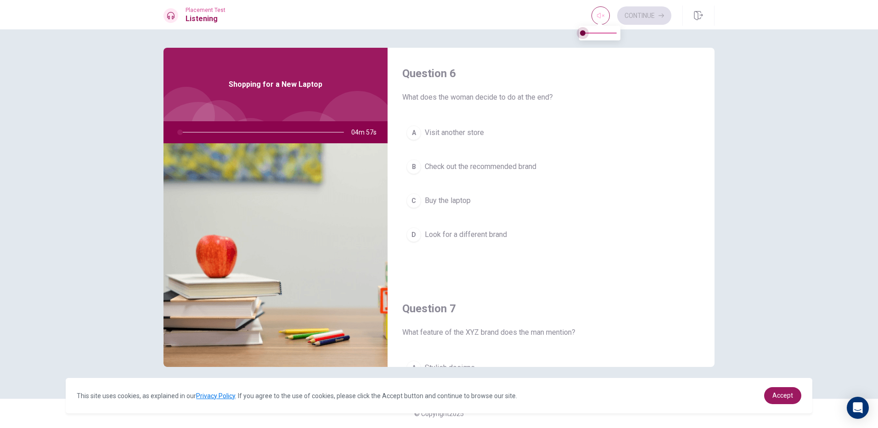
type input "1"
type input "0.1"
type input "1"
type input "0.2"
type input "1"
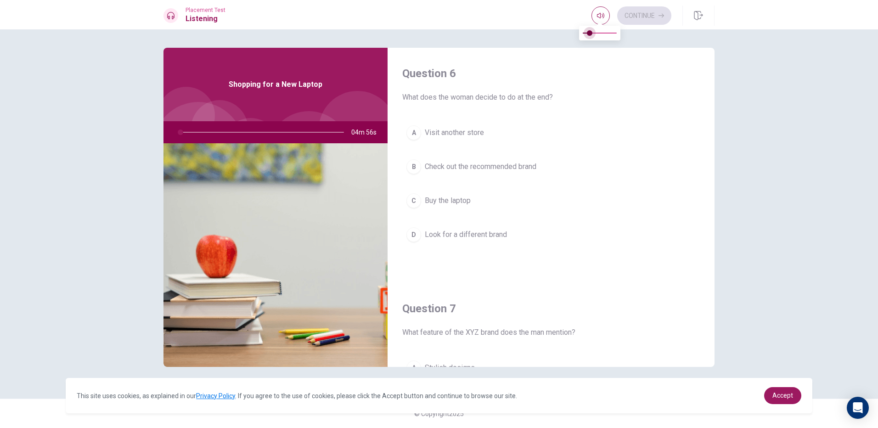
type input "0.1"
type input "2"
type input "0.2"
drag, startPoint x: 598, startPoint y: 34, endPoint x: 588, endPoint y: 40, distance: 11.7
click at [588, 39] on span at bounding box center [600, 33] width 34 height 13
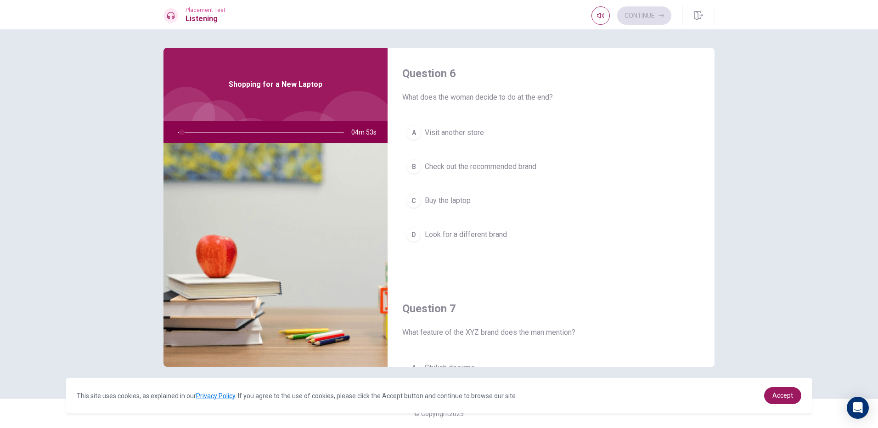
click at [477, 48] on div "Question 6 What does the woman decide to do at the end? A Visit another store B…" at bounding box center [550, 165] width 327 height 235
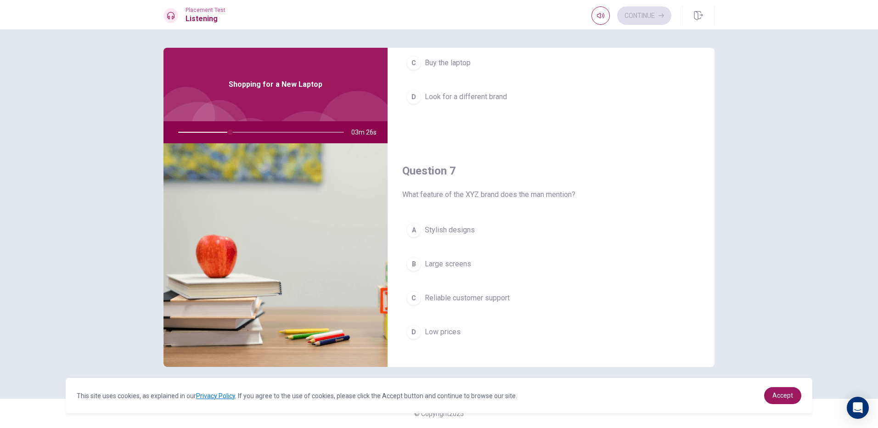
scroll to position [184, 0]
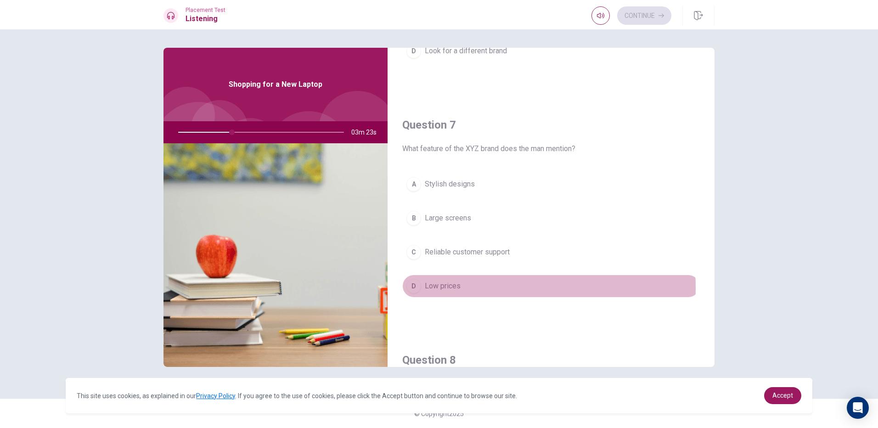
click at [461, 287] on button "D Low prices" at bounding box center [550, 286] width 297 height 23
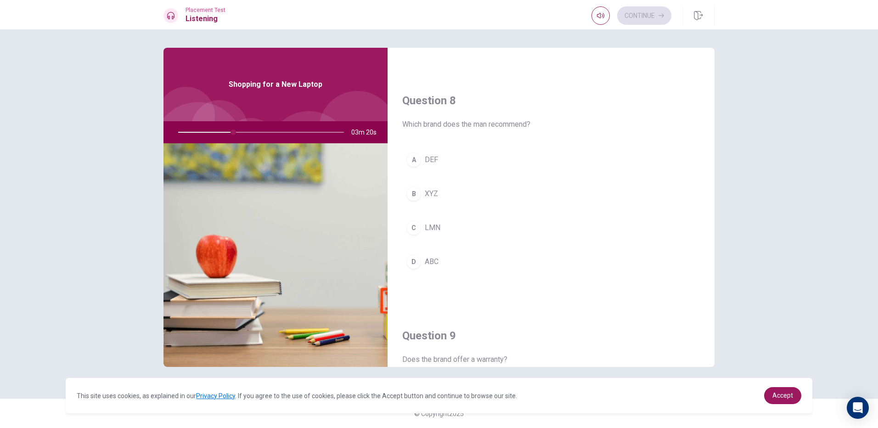
scroll to position [459, 0]
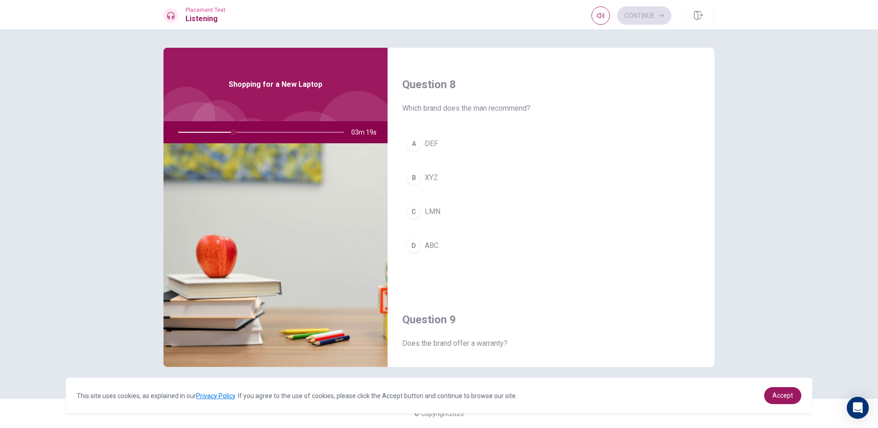
click at [454, 174] on button "B XYZ" at bounding box center [550, 177] width 297 height 23
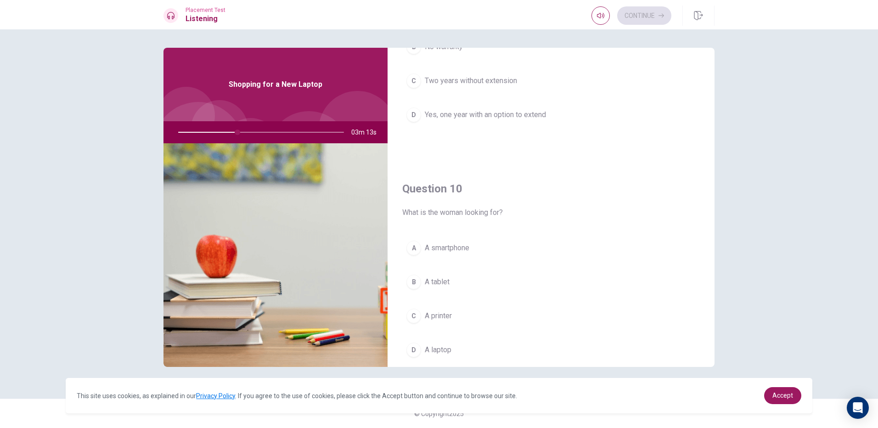
scroll to position [856, 0]
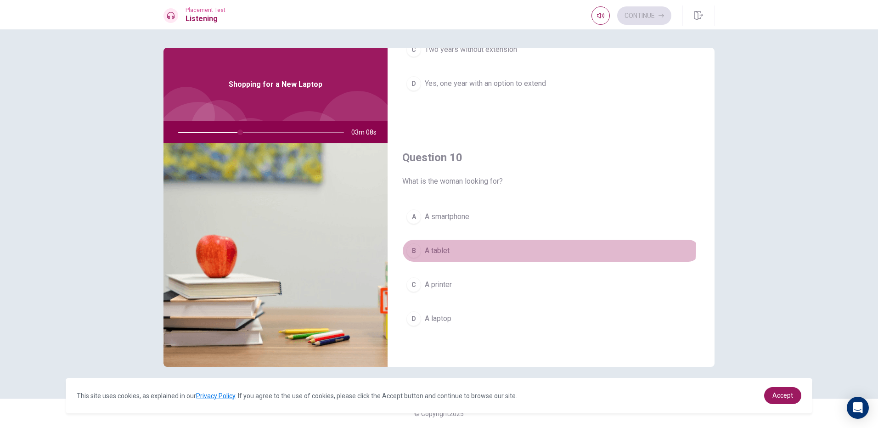
click at [479, 243] on button "B A tablet" at bounding box center [550, 250] width 297 height 23
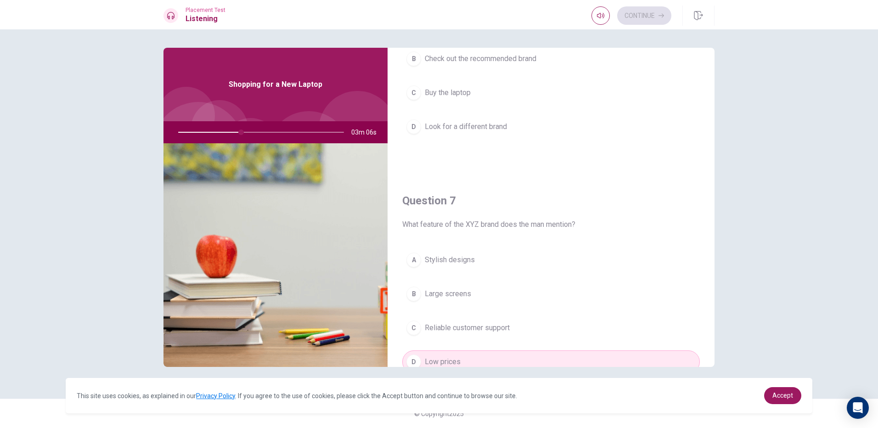
scroll to position [0, 0]
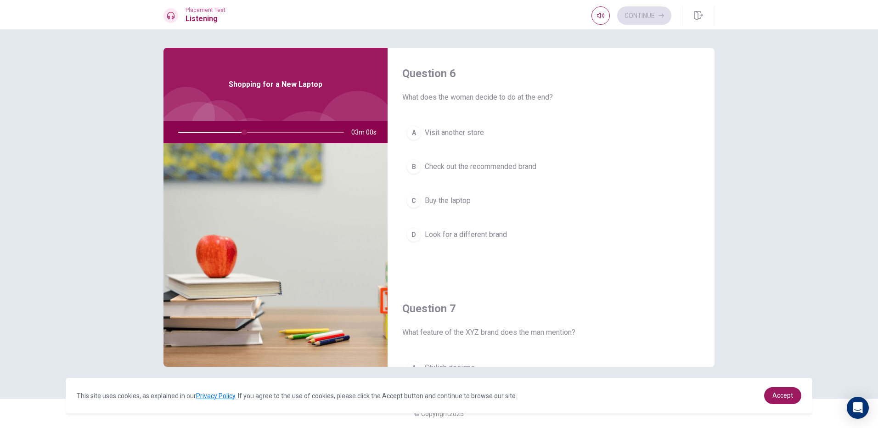
click at [465, 241] on button "D Look for a different brand" at bounding box center [550, 234] width 297 height 23
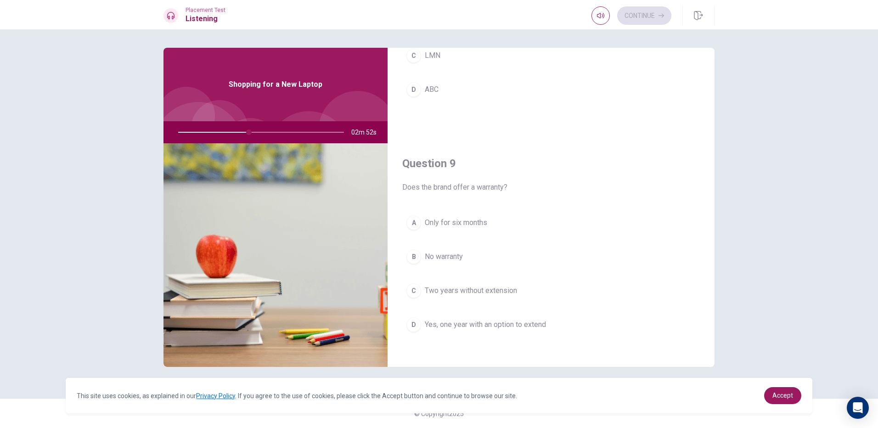
scroll to position [643, 0]
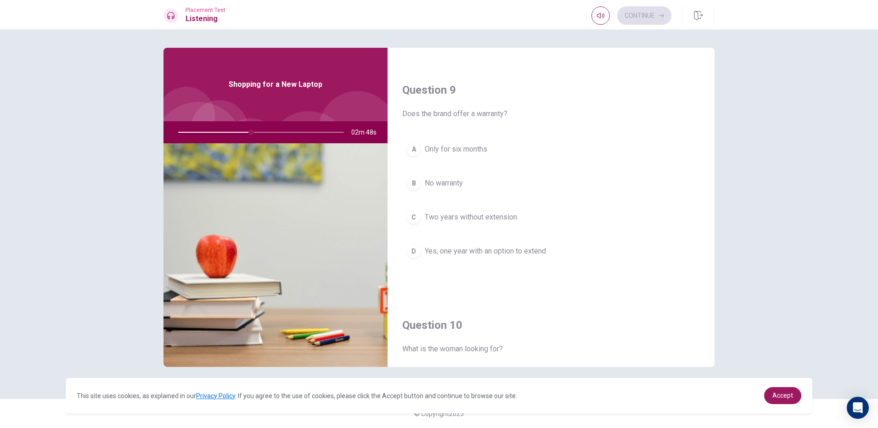
click at [473, 254] on span "Yes, one year with an option to extend" at bounding box center [485, 251] width 121 height 11
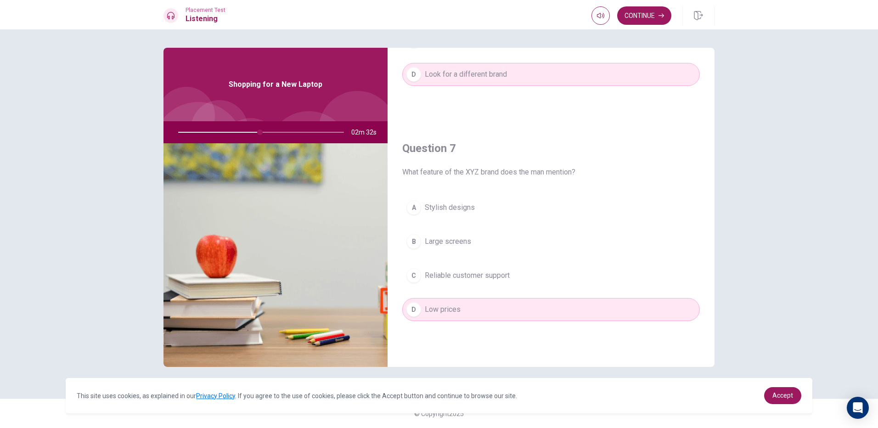
scroll to position [168, 0]
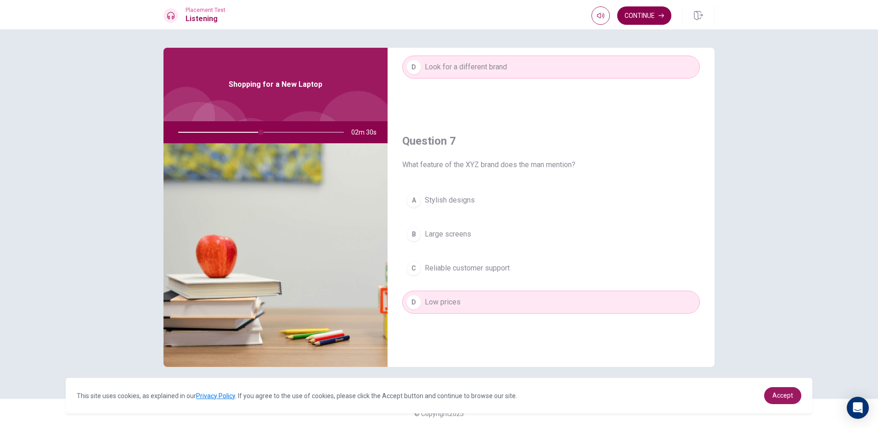
click at [665, 16] on button "Continue" at bounding box center [644, 15] width 54 height 18
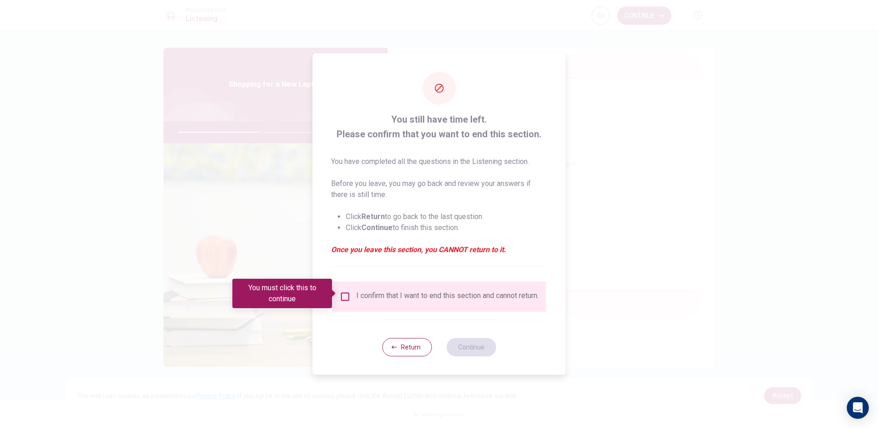
click at [338, 293] on div "You must click this to continue" at bounding box center [285, 293] width 106 height 29
click at [344, 291] on input "You must click this to continue" at bounding box center [345, 296] width 11 height 11
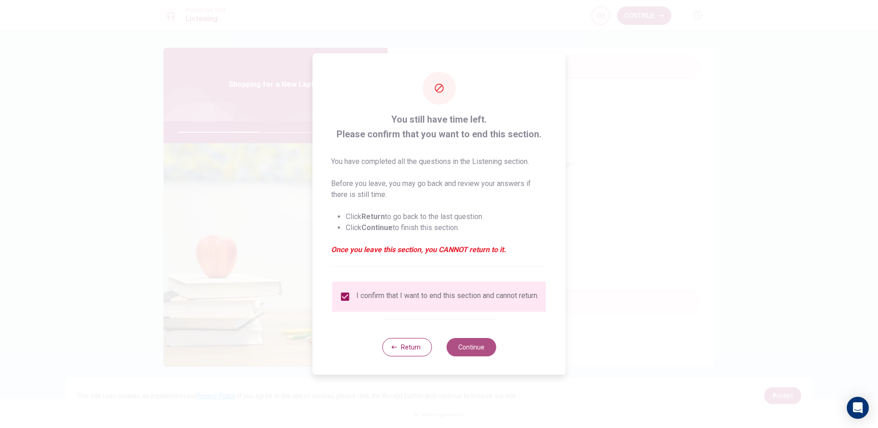
click at [465, 350] on button "Continue" at bounding box center [471, 347] width 50 height 18
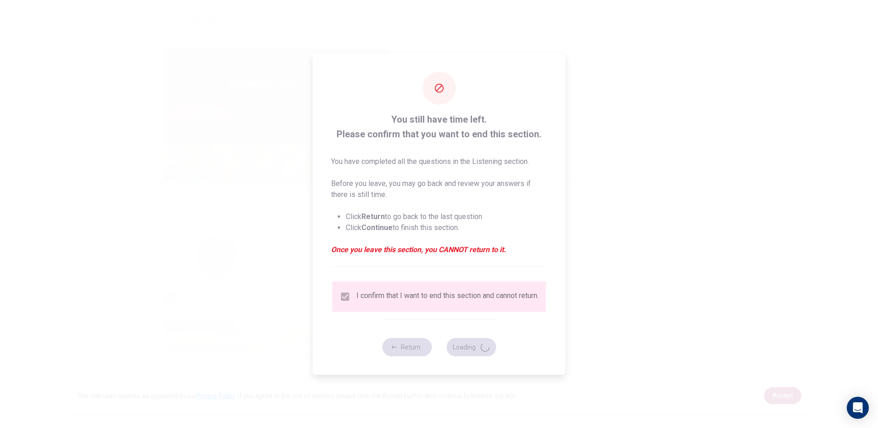
type input "52"
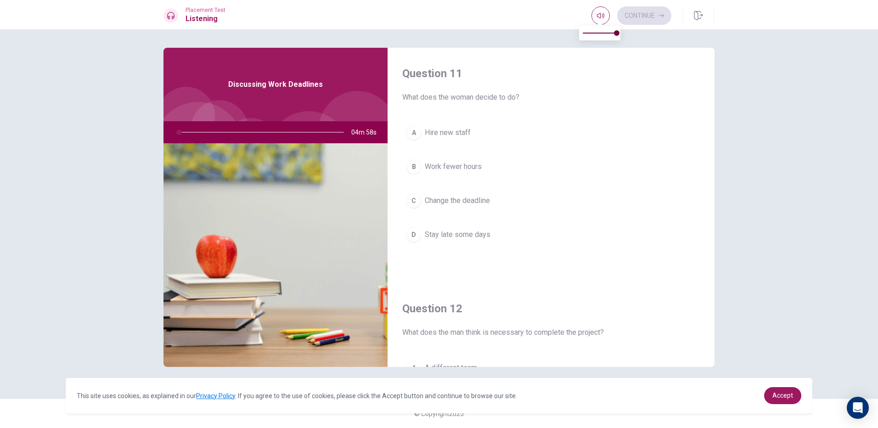
click at [600, 17] on icon "button" at bounding box center [600, 16] width 7 height 6
type input "1"
type input "0.2"
click at [591, 33] on span at bounding box center [600, 33] width 34 height 13
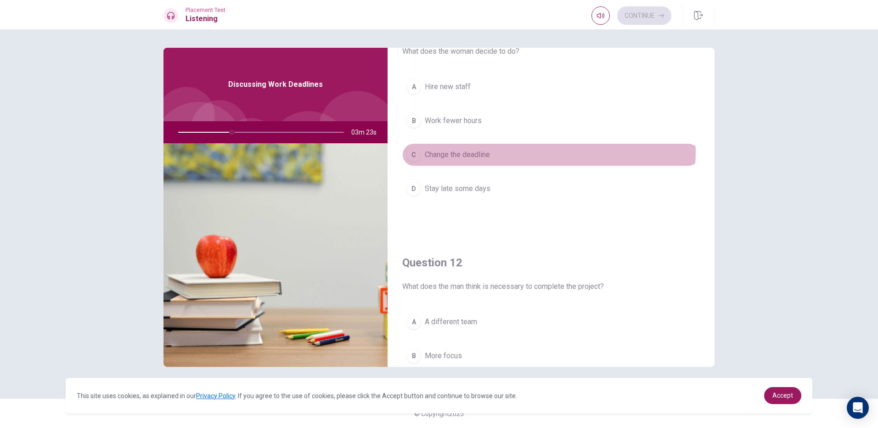
drag, startPoint x: 496, startPoint y: 151, endPoint x: 497, endPoint y: 156, distance: 4.8
click at [496, 151] on button "C Change the deadline" at bounding box center [550, 154] width 297 height 23
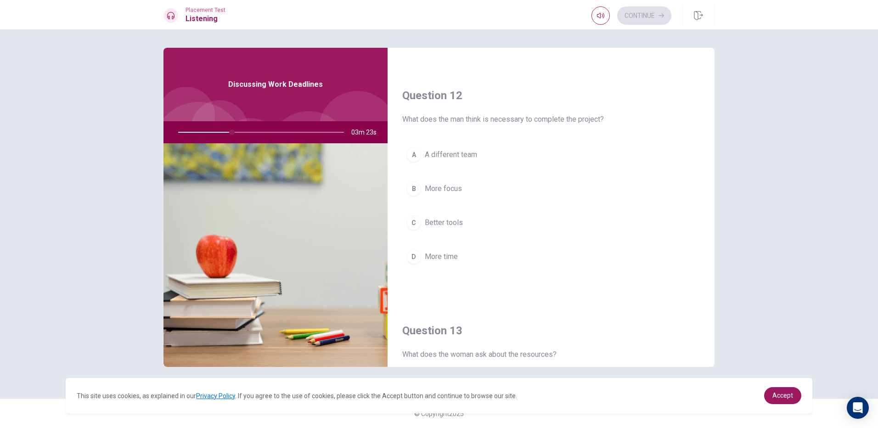
scroll to position [230, 0]
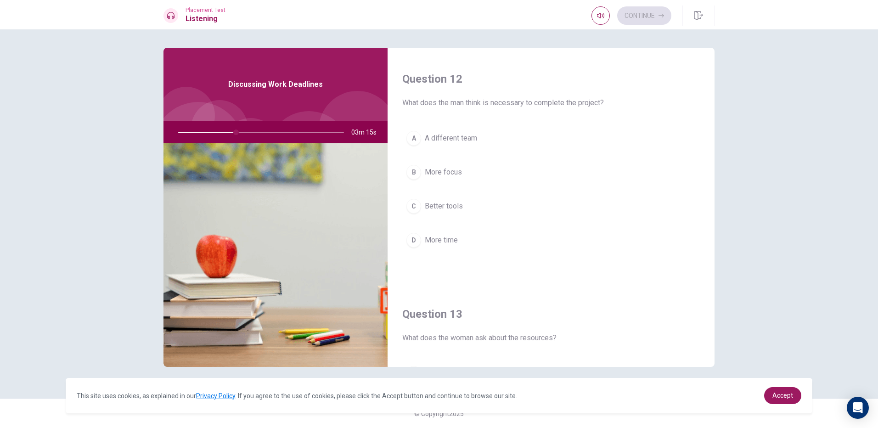
click at [473, 171] on button "B More focus" at bounding box center [550, 172] width 297 height 23
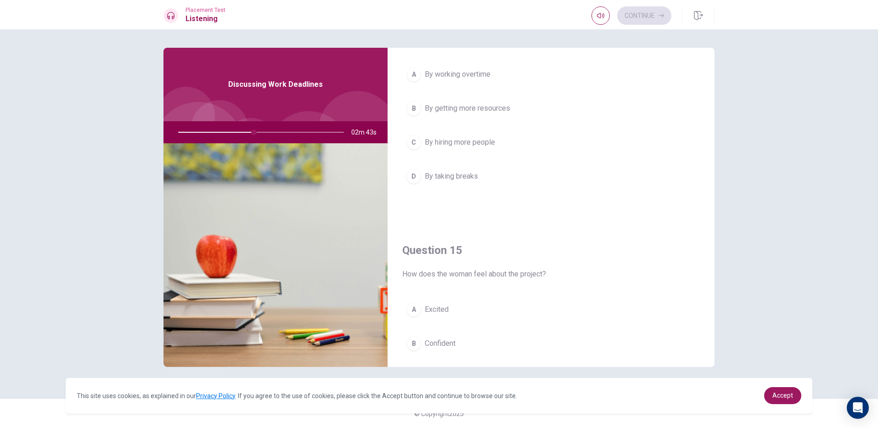
scroll to position [856, 0]
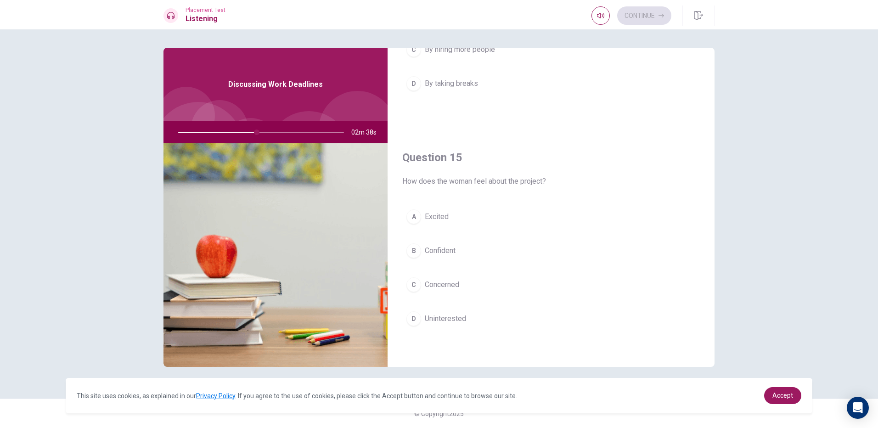
click at [471, 250] on button "B Confident" at bounding box center [550, 250] width 297 height 23
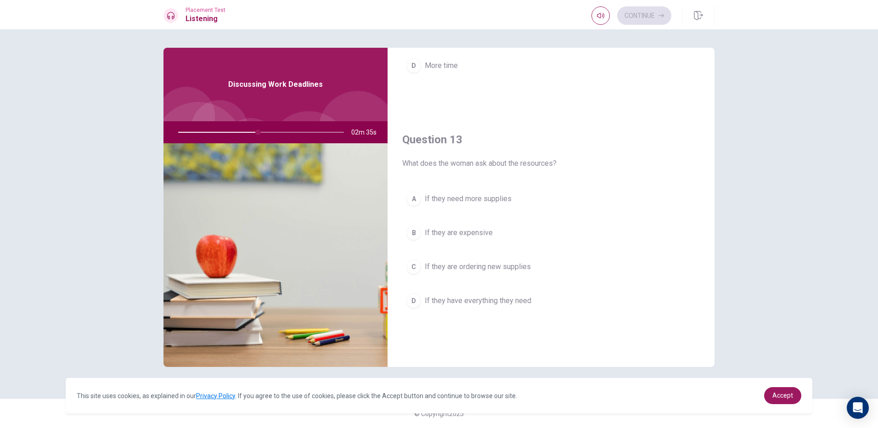
scroll to position [397, 0]
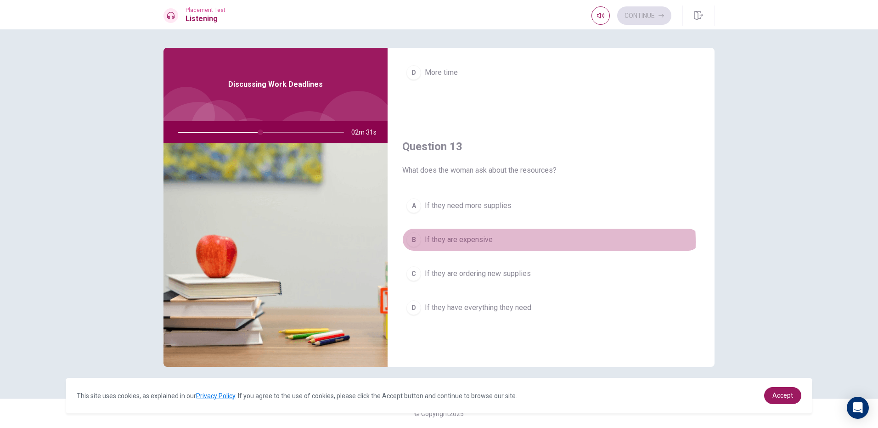
click at [506, 242] on button "B If they are expensive" at bounding box center [550, 239] width 297 height 23
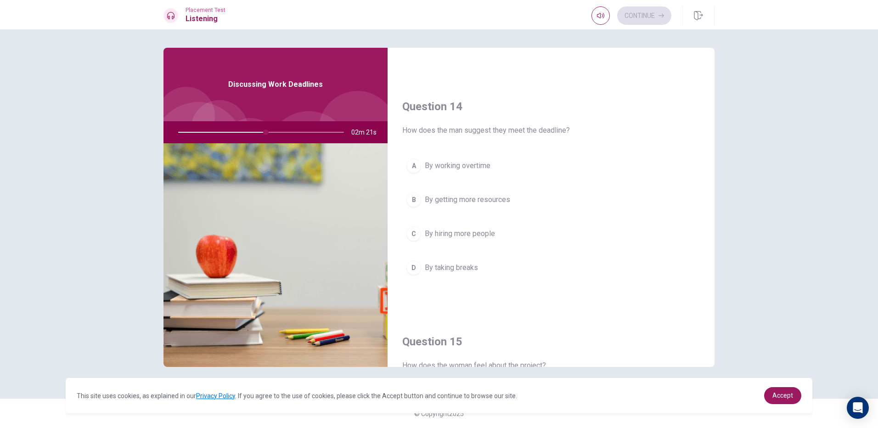
scroll to position [673, 0]
click at [510, 167] on button "A By working overtime" at bounding box center [550, 165] width 297 height 23
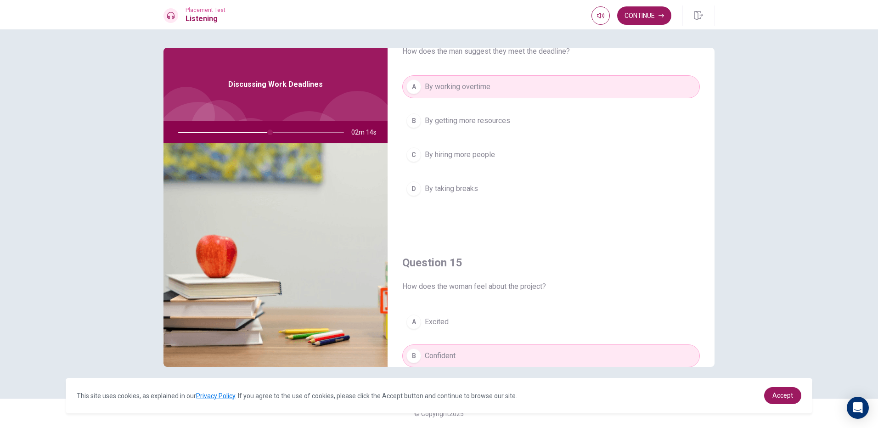
scroll to position [856, 0]
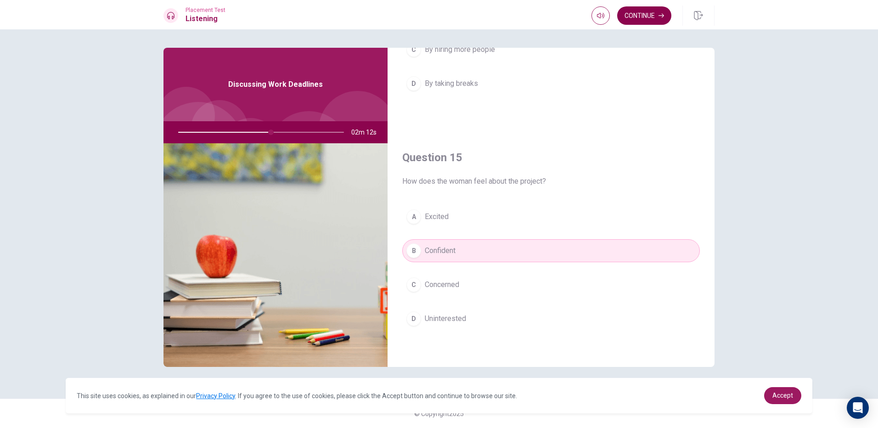
click at [657, 14] on button "Continue" at bounding box center [644, 15] width 54 height 18
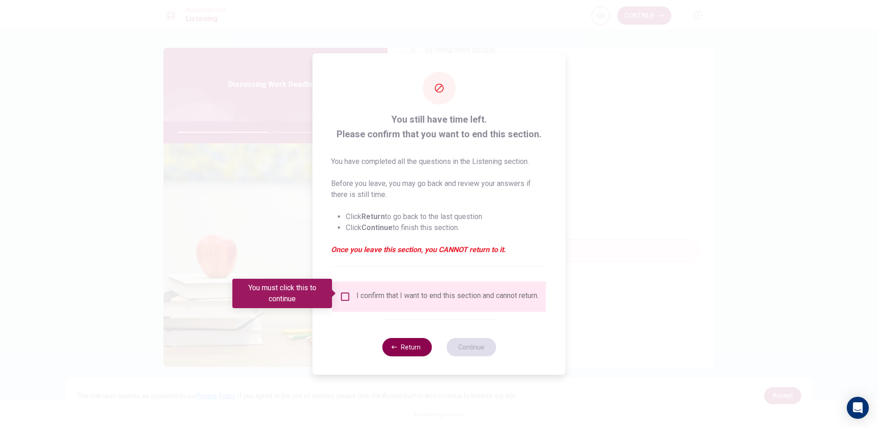
click at [406, 348] on button "Return" at bounding box center [407, 347] width 50 height 18
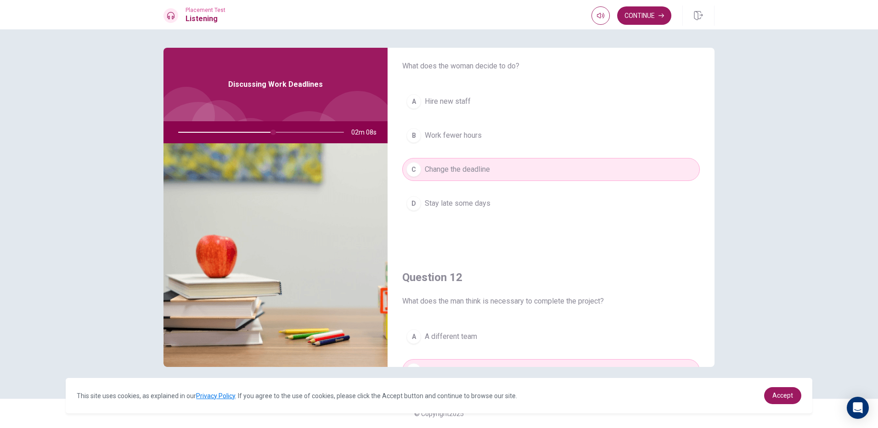
scroll to position [0, 0]
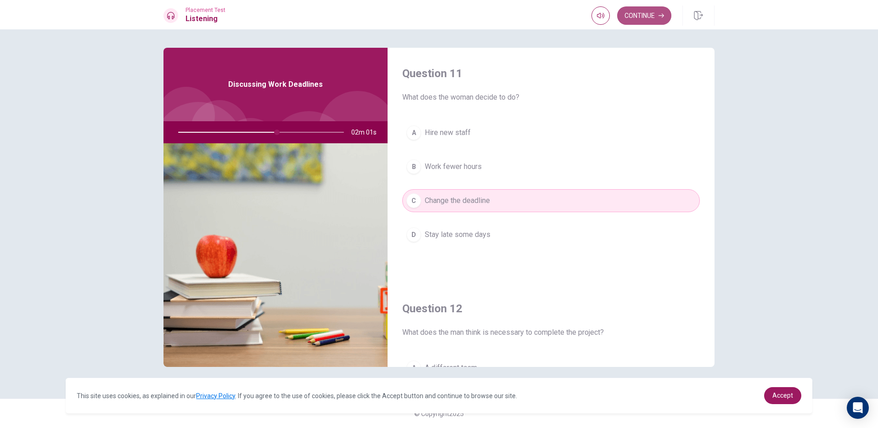
click at [648, 14] on button "Continue" at bounding box center [644, 15] width 54 height 18
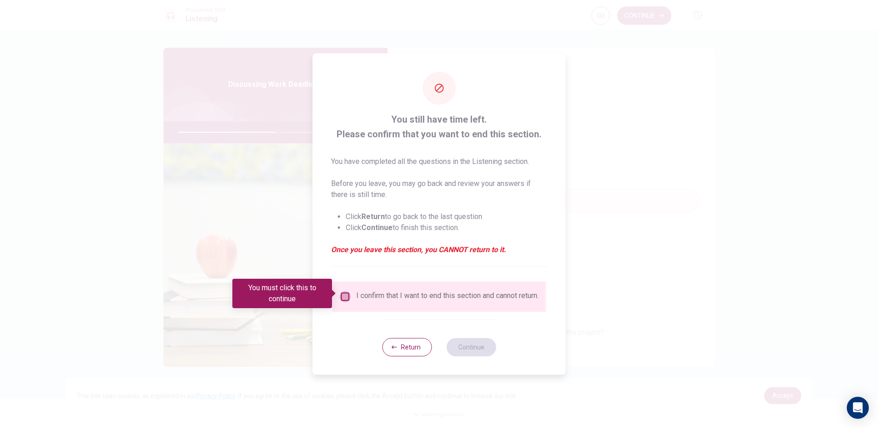
drag, startPoint x: 343, startPoint y: 291, endPoint x: 381, endPoint y: 312, distance: 43.2
click at [346, 291] on input "You must click this to continue" at bounding box center [345, 296] width 11 height 11
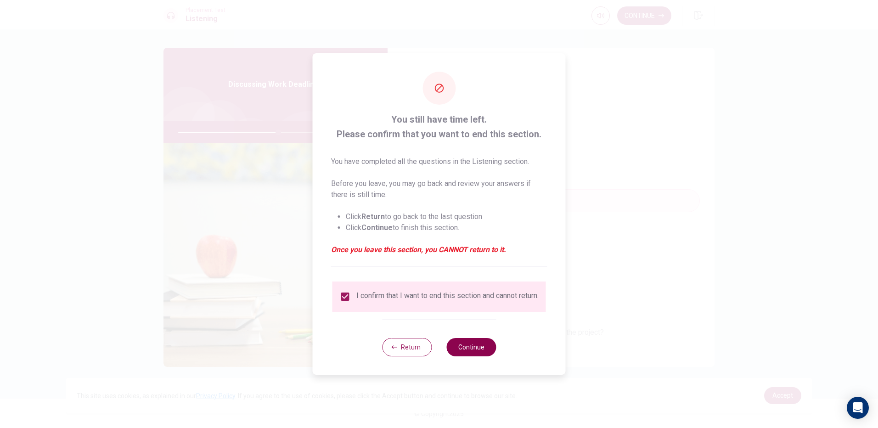
click at [478, 341] on button "Continue" at bounding box center [471, 347] width 50 height 18
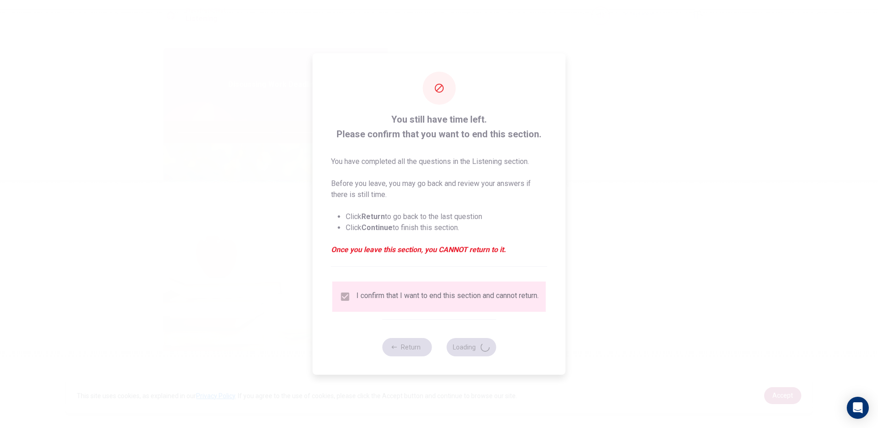
type input "61"
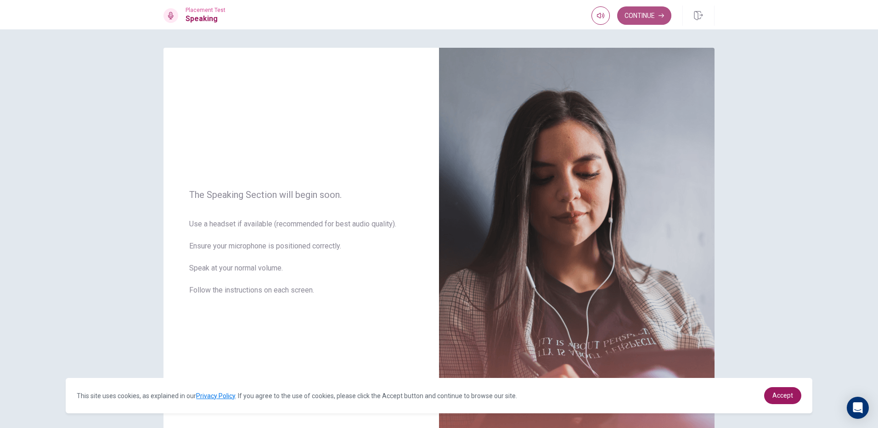
click at [645, 16] on button "Continue" at bounding box center [644, 15] width 54 height 18
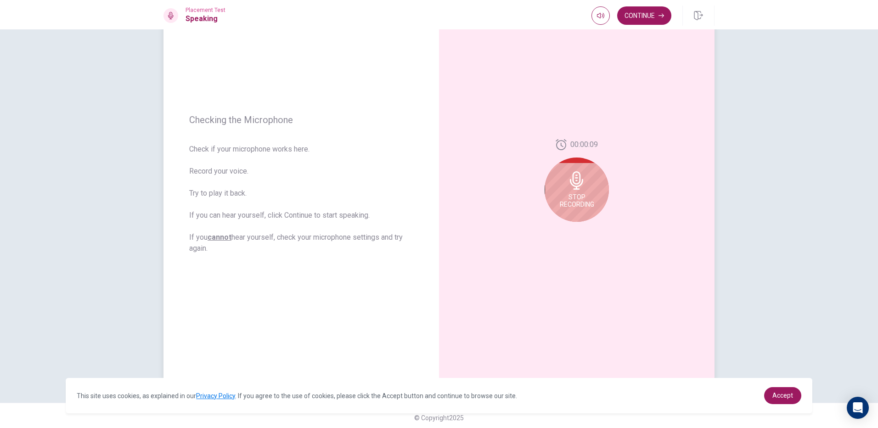
scroll to position [68, 0]
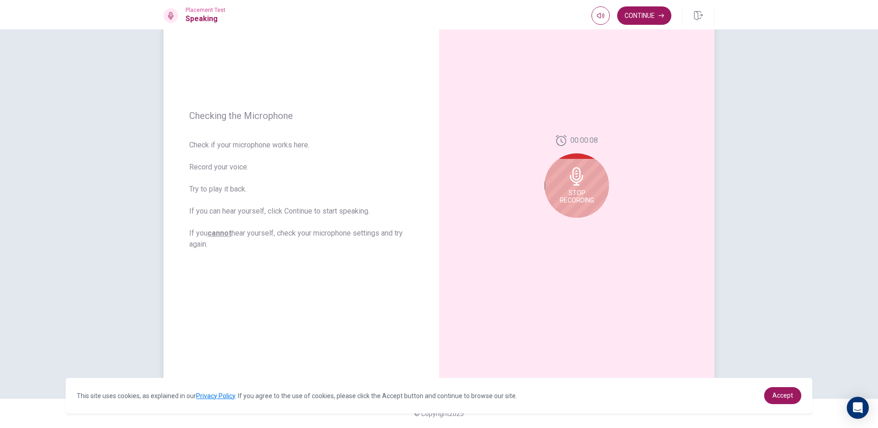
click at [587, 190] on span "Stop Recording" at bounding box center [577, 196] width 34 height 15
click at [586, 219] on button "Play Audio" at bounding box center [586, 225] width 13 height 13
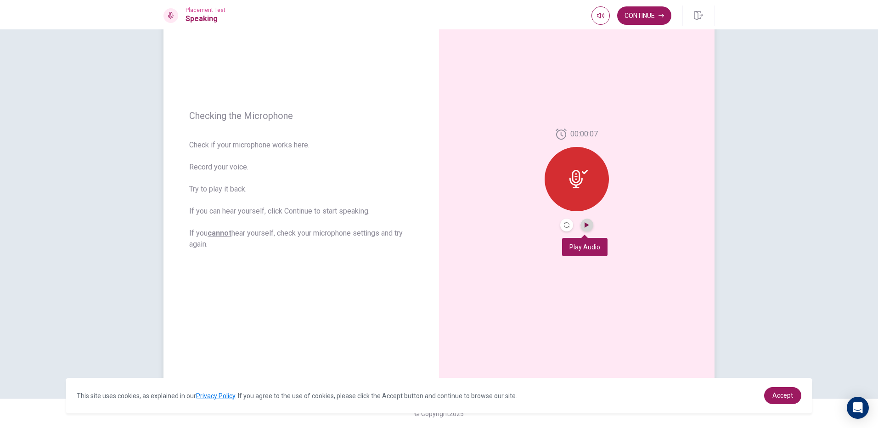
click at [584, 224] on icon "Play Audio" at bounding box center [586, 225] width 4 height 6
click at [638, 18] on button "Continue" at bounding box center [644, 15] width 54 height 18
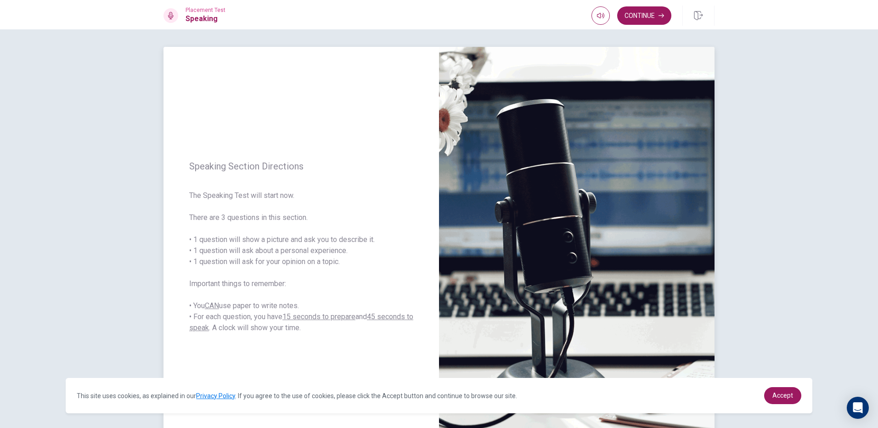
scroll to position [0, 0]
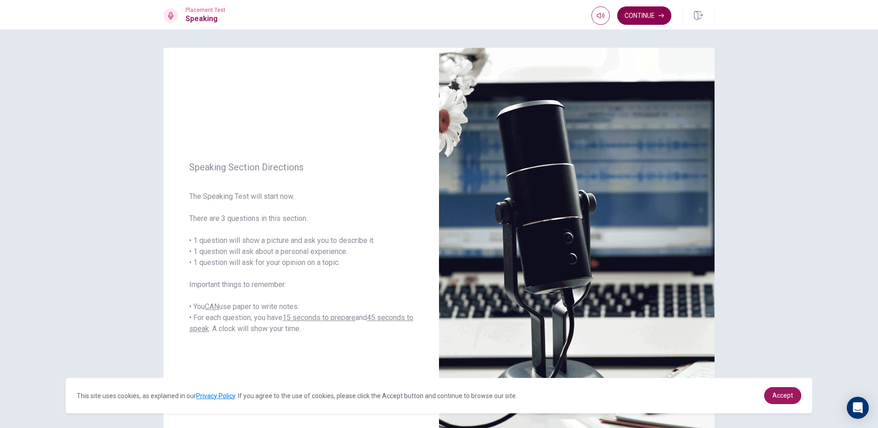
click at [651, 10] on button "Continue" at bounding box center [644, 15] width 54 height 18
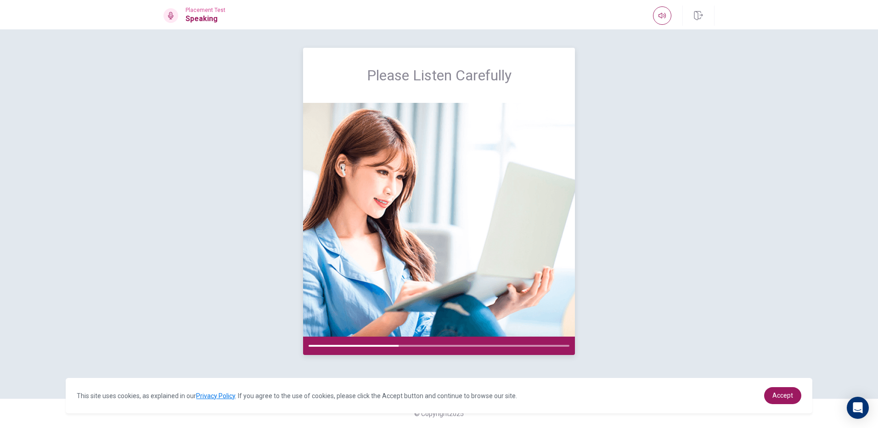
click at [552, 260] on img at bounding box center [439, 220] width 272 height 234
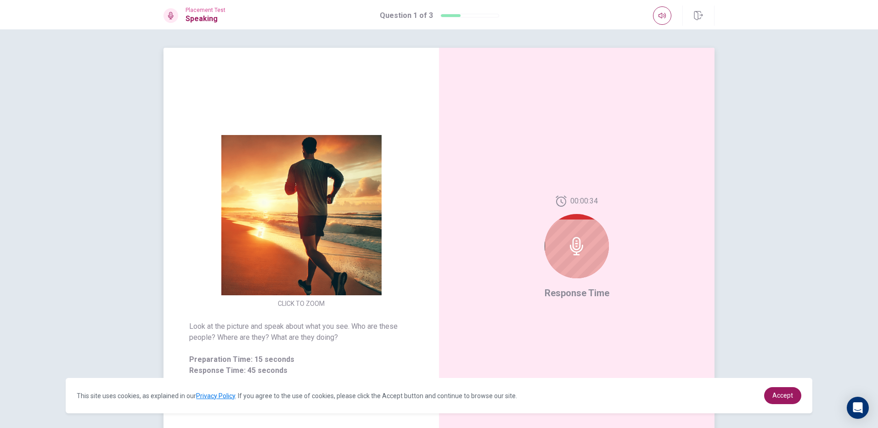
click at [592, 254] on div at bounding box center [576, 246] width 64 height 64
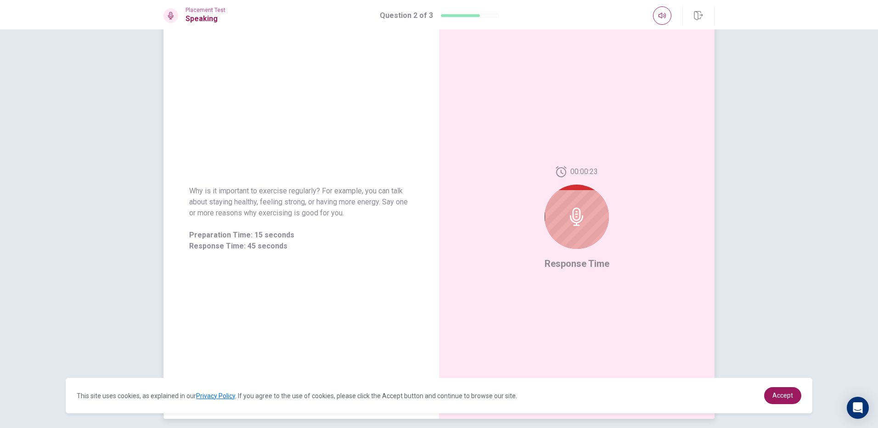
scroll to position [68, 0]
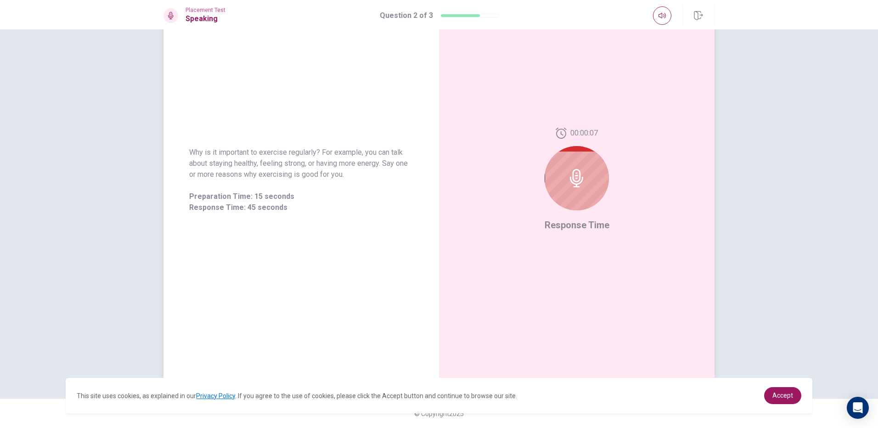
drag, startPoint x: 286, startPoint y: 174, endPoint x: 339, endPoint y: 176, distance: 53.8
click at [339, 176] on span "Why is it important to exercise regularly? For example, you can talk about stay…" at bounding box center [301, 163] width 224 height 33
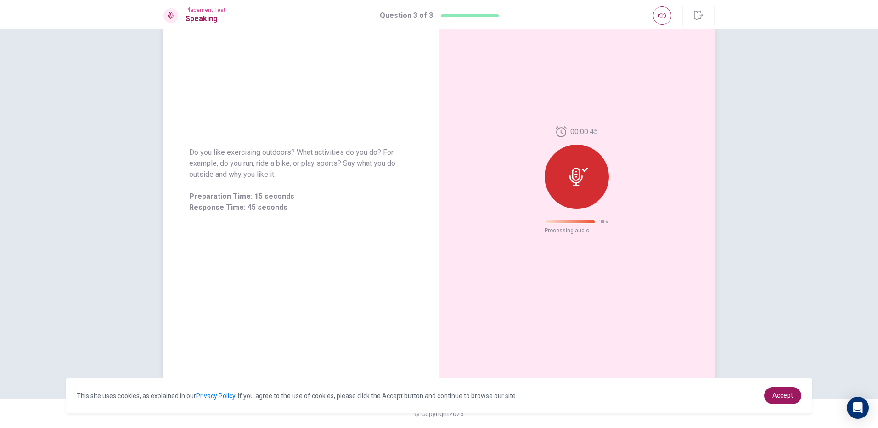
scroll to position [0, 0]
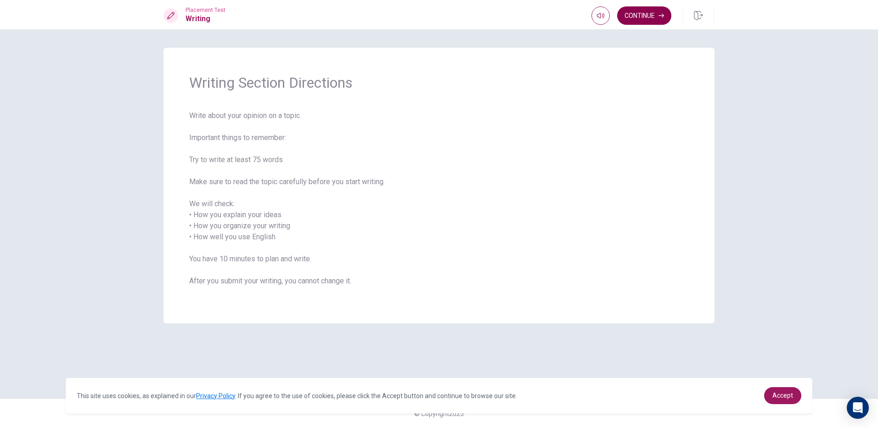
click at [643, 22] on button "Continue" at bounding box center [644, 15] width 54 height 18
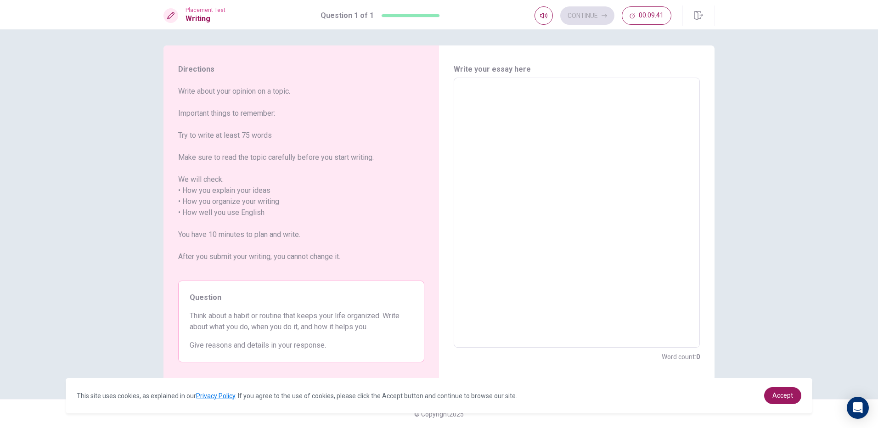
scroll to position [3, 0]
click at [537, 93] on textarea at bounding box center [576, 212] width 233 height 255
click at [544, 106] on textarea at bounding box center [576, 212] width 233 height 255
type textarea "I"
type textarea "x"
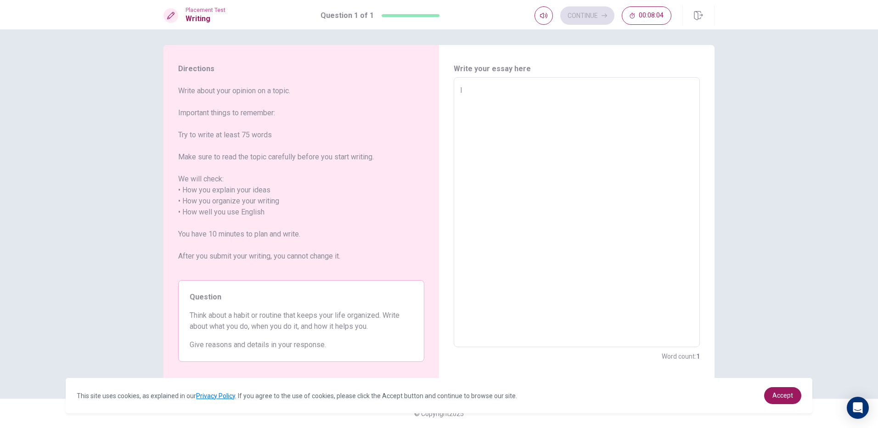
type textarea "I"
type textarea "x"
type textarea "I t"
type textarea "x"
type textarea "I th"
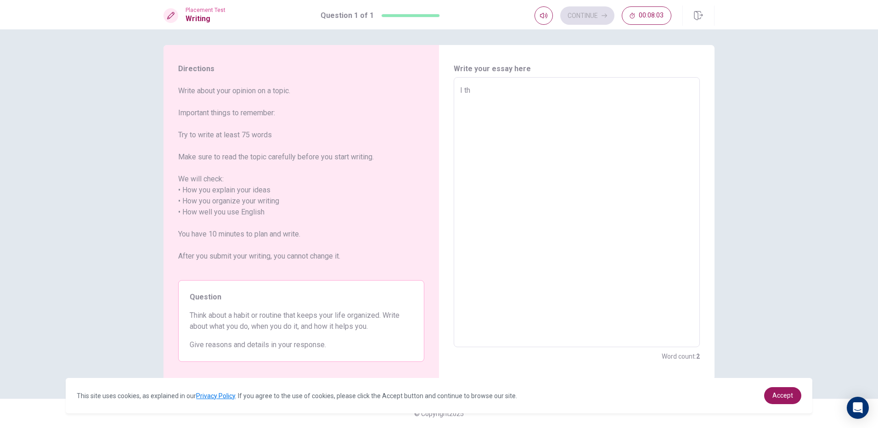
type textarea "x"
type textarea "I thi"
type textarea "x"
type textarea "I thik"
type textarea "x"
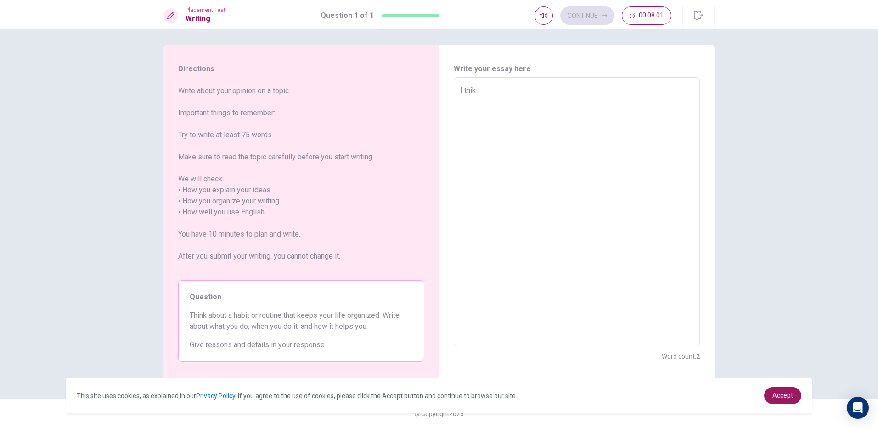
type textarea "I thi"
type textarea "x"
type textarea "I thin"
type textarea "x"
type textarea "I think"
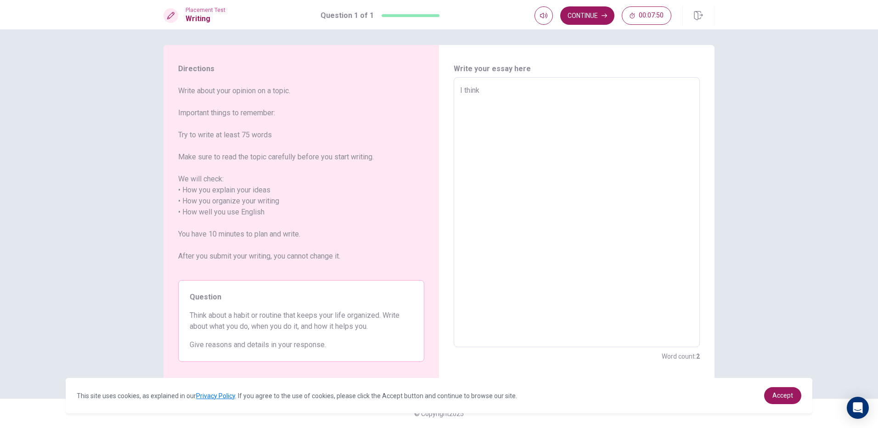
type textarea "x"
type textarea "I think"
type textarea "x"
type textarea "I think t"
type textarea "x"
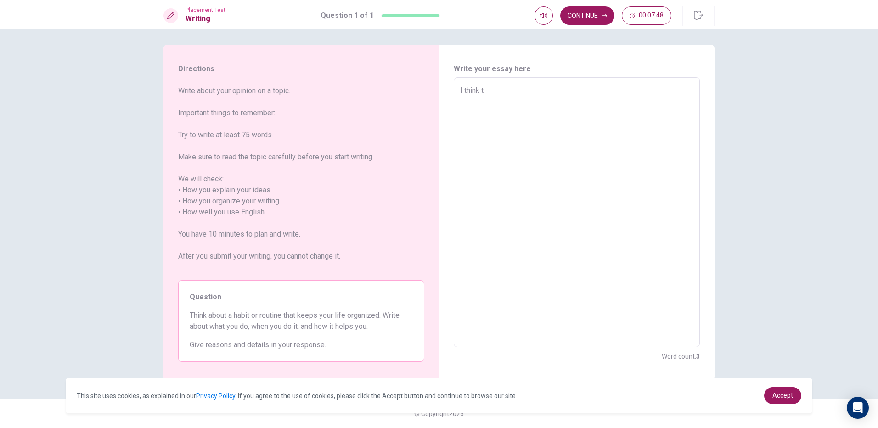
type textarea "I think th"
type textarea "x"
type textarea "I think the"
type textarea "x"
type textarea "I think the"
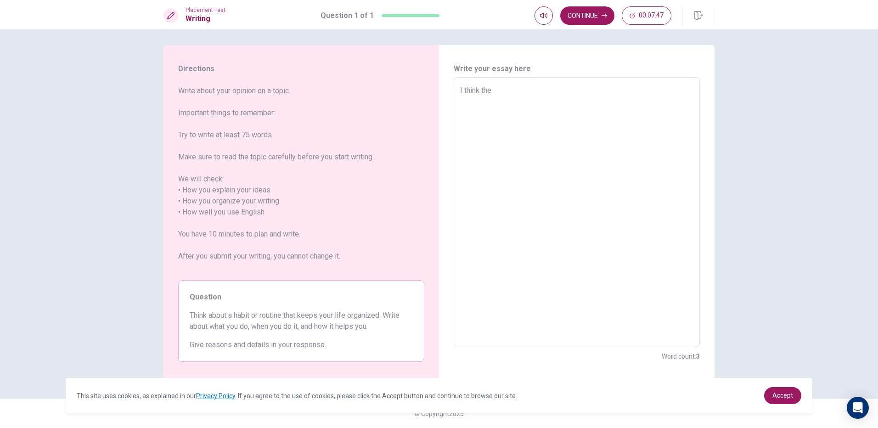
type textarea "x"
type textarea "I think the h"
type textarea "x"
type textarea "I think the ha"
type textarea "x"
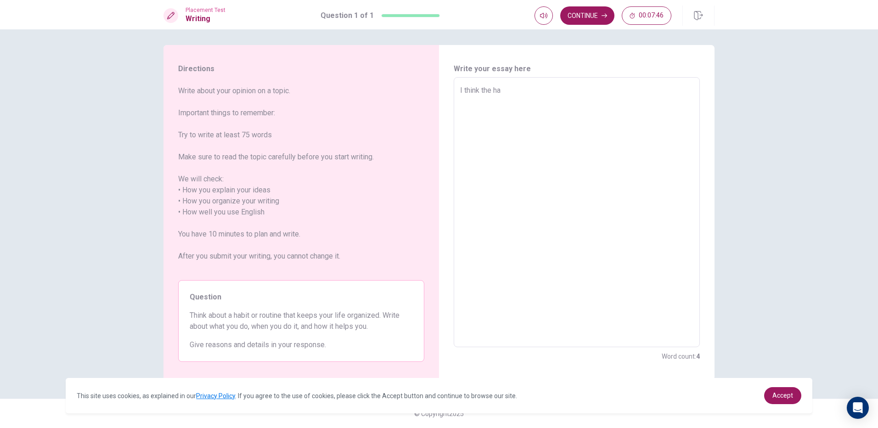
type textarea "I think the hab"
type textarea "x"
type textarea "I think the habi"
type textarea "x"
type textarea "I think the habit"
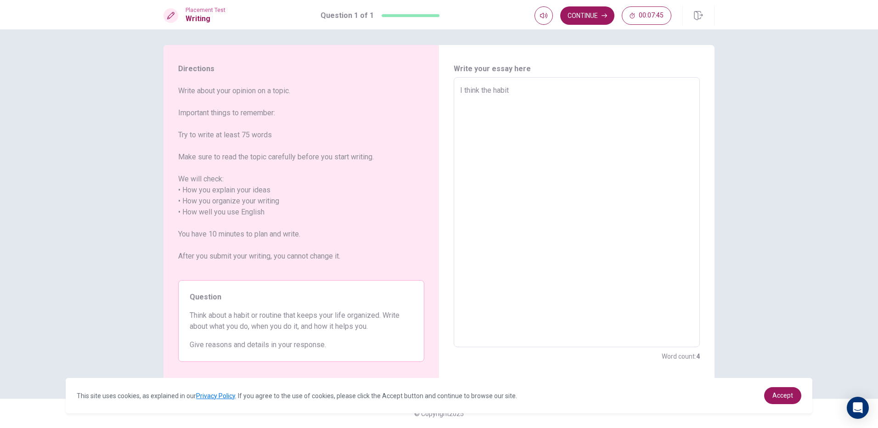
type textarea "x"
type textarea "I think the habit"
type textarea "x"
type textarea "I think the habit i"
type textarea "x"
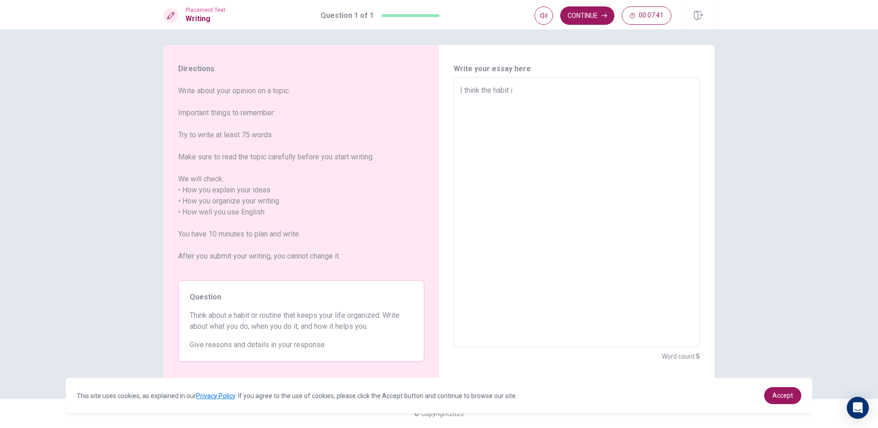
type textarea "I think the habit is"
type textarea "x"
type textarea "I think the habit is"
type textarea "x"
type textarea "I think the habit is v"
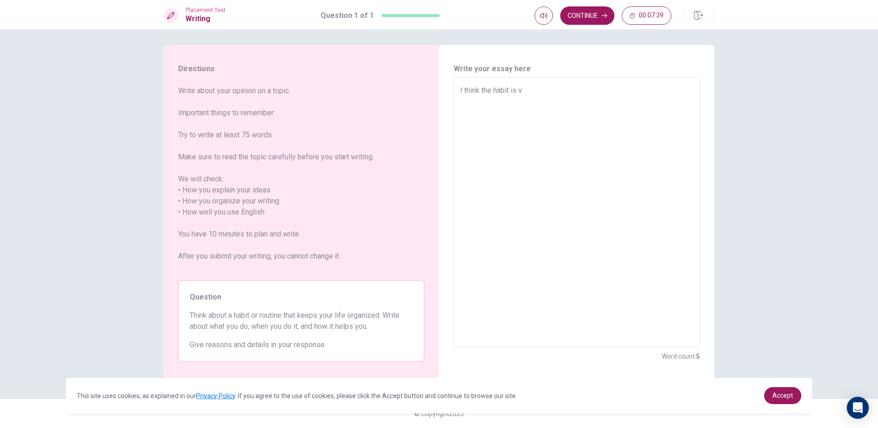
type textarea "x"
type textarea "I think the habit is ve"
type textarea "x"
type textarea "I think the habit is ver"
type textarea "x"
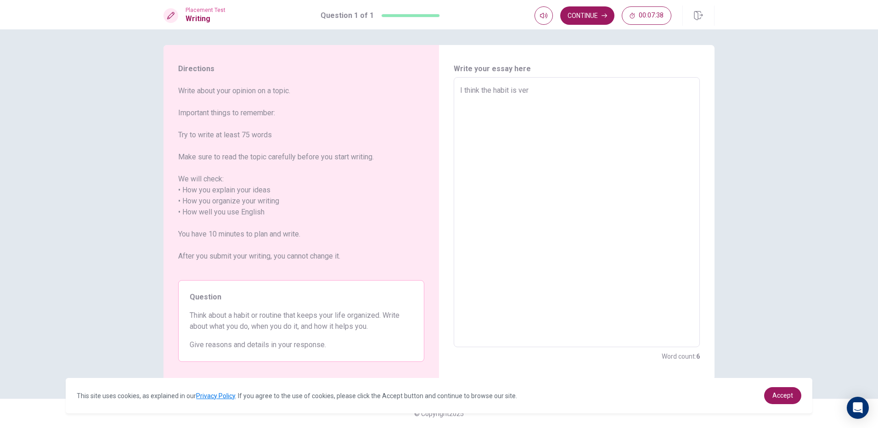
type textarea "I think the habit is very"
type textarea "x"
type textarea "I think the habit is very"
type textarea "x"
type textarea "I think the habit is very i"
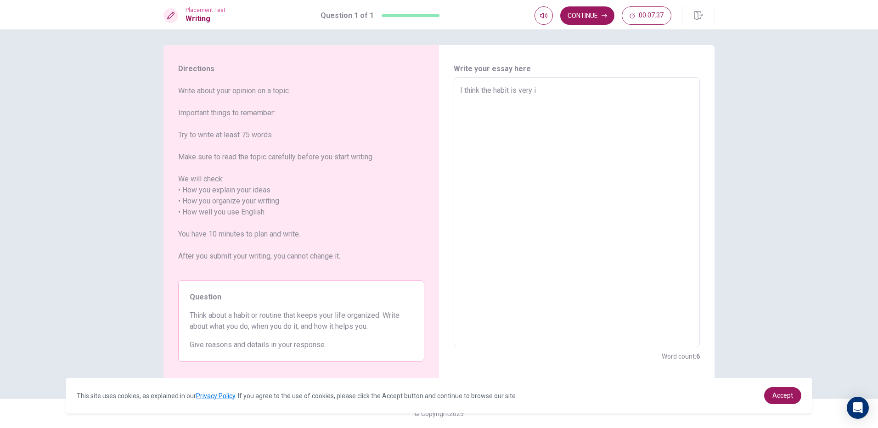
type textarea "x"
type textarea "I think the habit is very im"
type textarea "x"
type textarea "I think the habit is very imp"
type textarea "x"
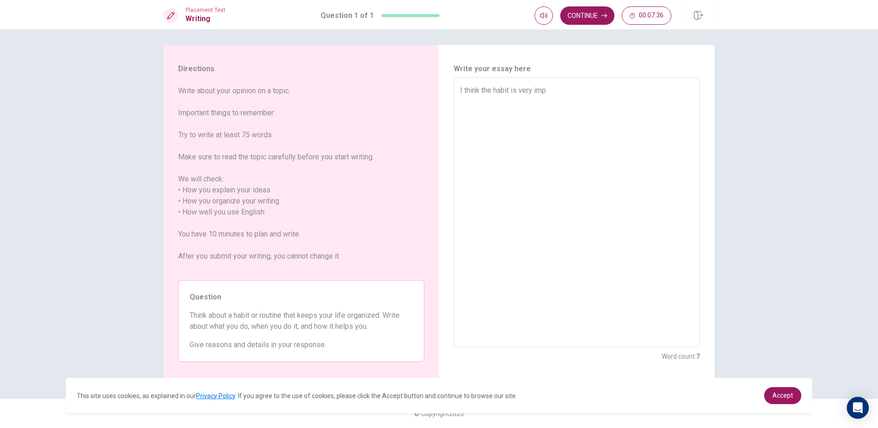
type textarea "I think the habit is very impo"
type textarea "x"
type textarea "I think the habit is very impor"
type textarea "x"
type textarea "I think the habit is very import"
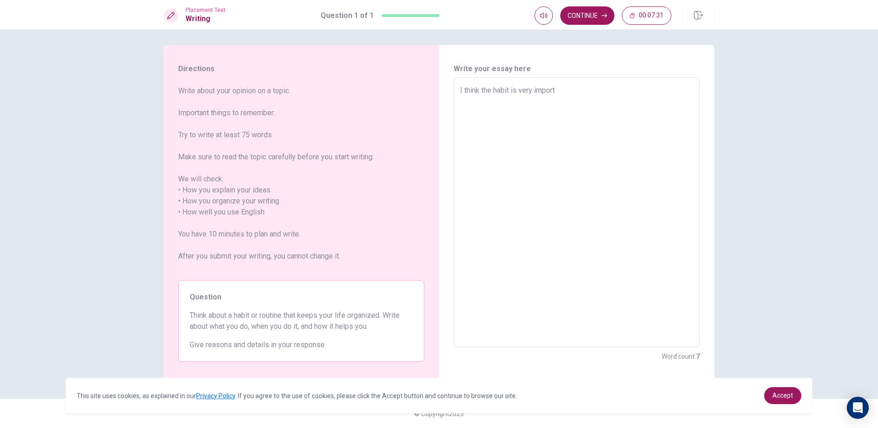
type textarea "x"
type textarea "I think the habit is very importe"
type textarea "x"
type textarea "I think the habit is very importen"
type textarea "x"
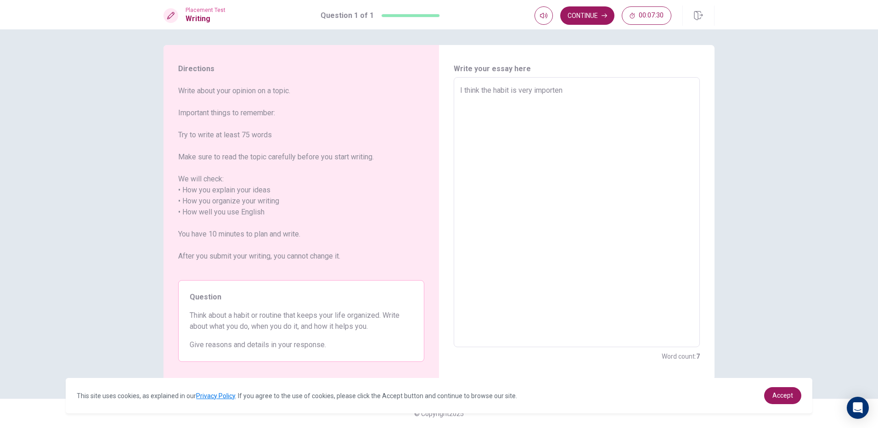
type textarea "I think the habit is very importenm"
type textarea "x"
type textarea "I think the habit is very importen"
type textarea "x"
type textarea "I think the habit is very importent"
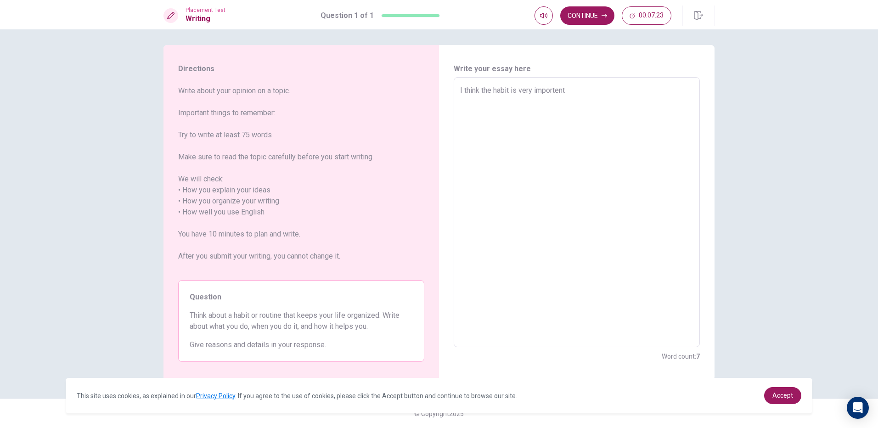
type textarea "x"
type textarea "I think the habit is very importent"
type textarea "x"
type textarea "I think the habit is very importent f"
type textarea "x"
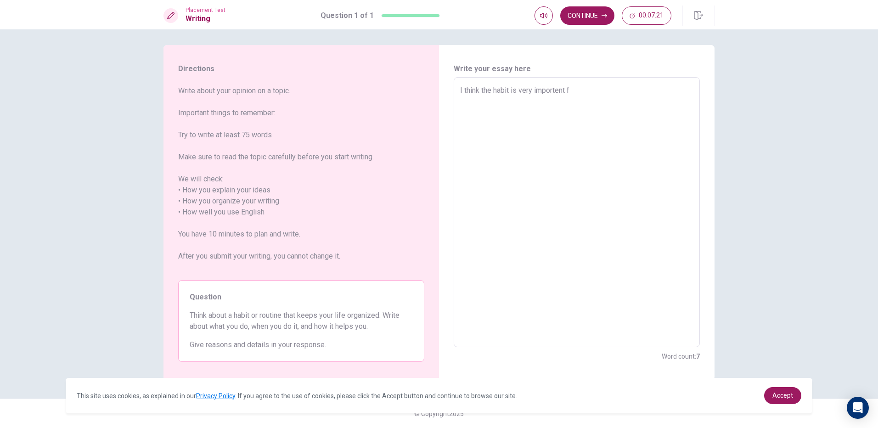
type textarea "I think the habit is very importent fo"
type textarea "x"
type textarea "I think the habit is very importent fot"
type textarea "x"
type textarea "I think the habit is very importent fot"
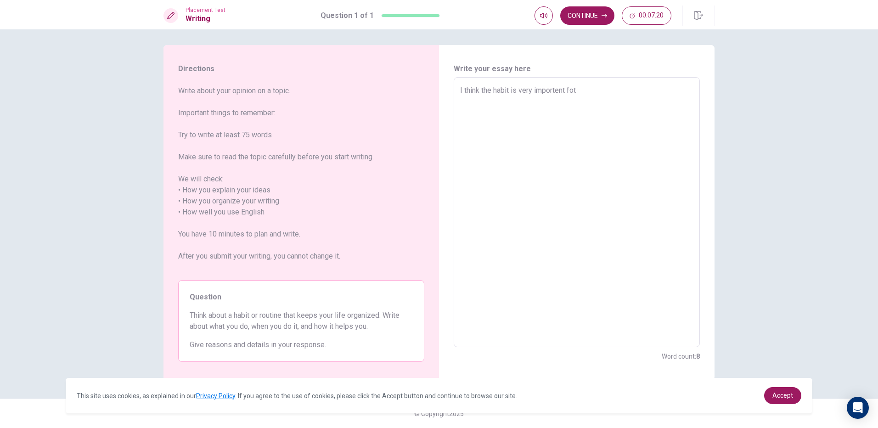
type textarea "x"
type textarea "I think the habit is very importent fot t"
type textarea "x"
type textarea "I think the habit is very importent fot th"
type textarea "x"
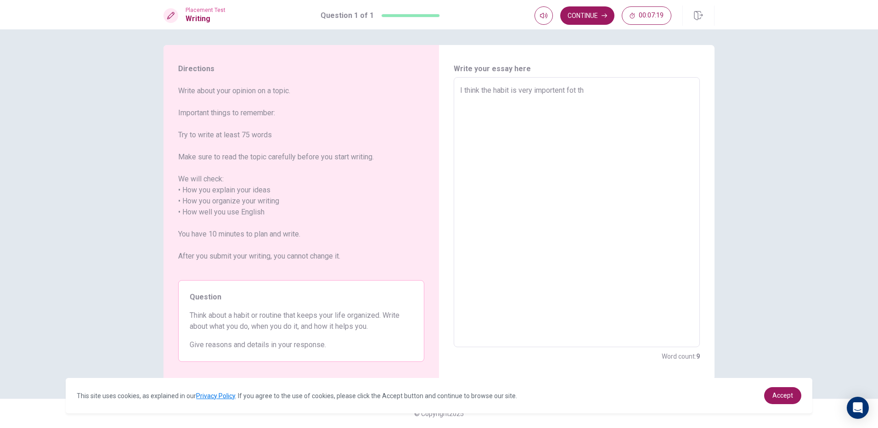
type textarea "I think the habit is very importent fot the"
type textarea "x"
type textarea "I think the habit is very importent fot the"
type textarea "x"
type textarea "I think the habit is very importent fot the l"
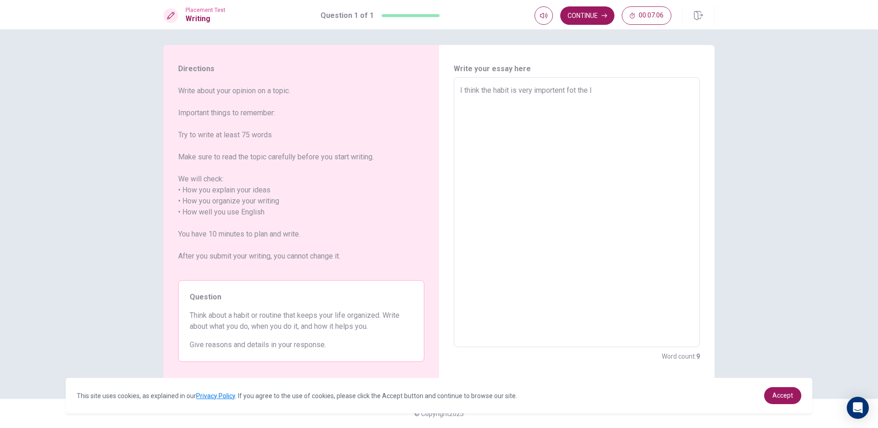
type textarea "x"
type textarea "I think the habit is very importent fot the li"
type textarea "x"
type textarea "I think the habit is very importent fot the lif"
type textarea "x"
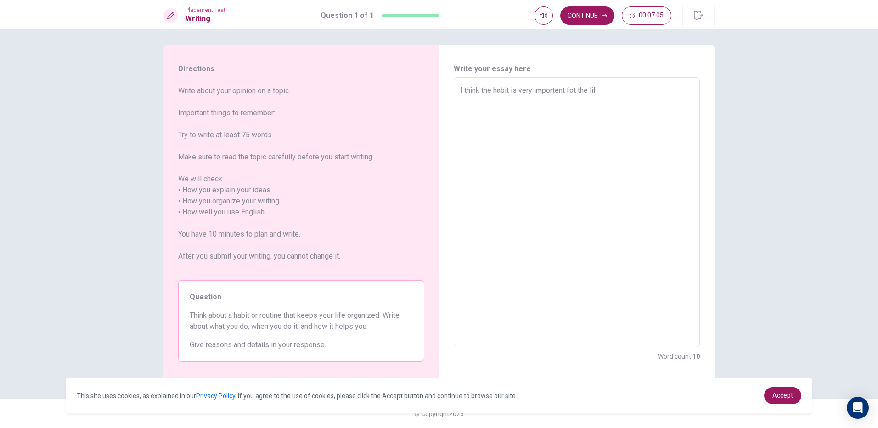
type textarea "I think the habit is very importent fot the life"
type textarea "x"
type textarea "I think the habit is very importent fot the life."
type textarea "x"
type textarea "I think the habit is very importent fot the life."
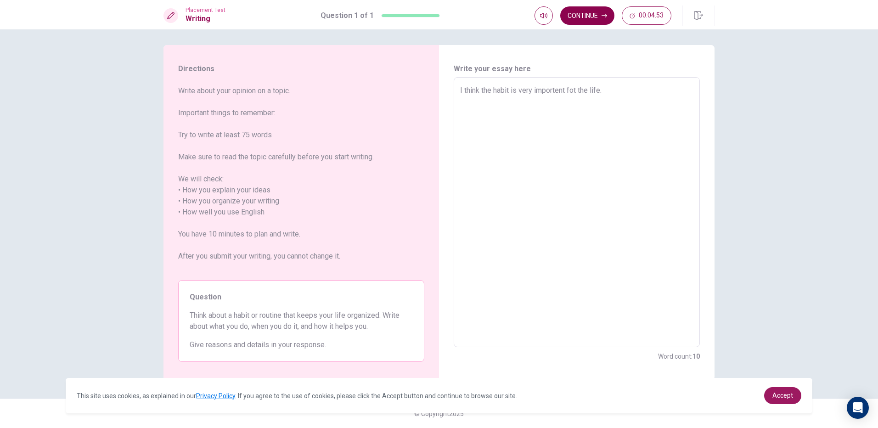
type textarea "x"
type textarea "I think the habit is very importent fot the life."
click at [608, 21] on button "Continue" at bounding box center [587, 15] width 54 height 18
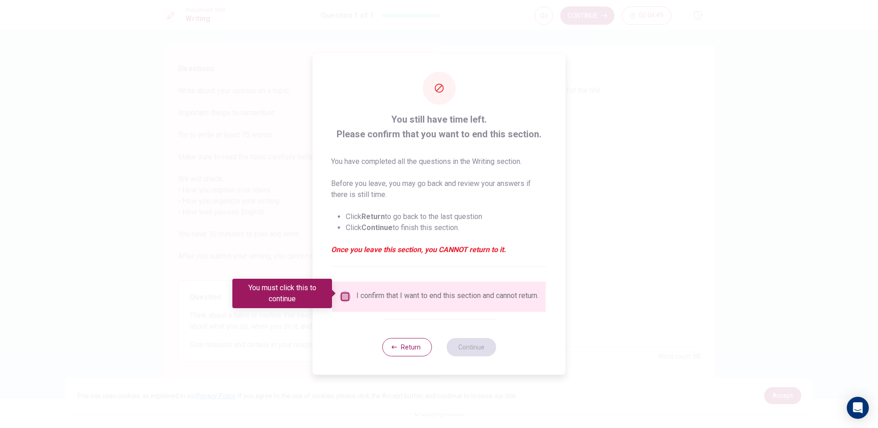
click at [342, 293] on input "You must click this to continue" at bounding box center [345, 296] width 11 height 11
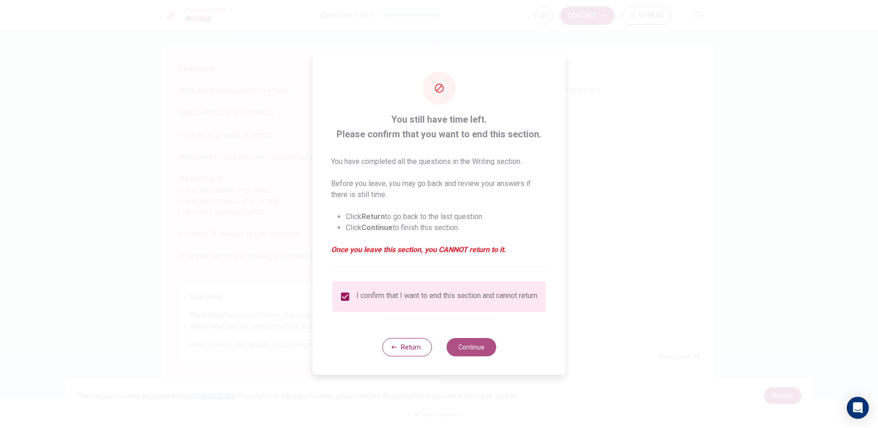
click at [467, 348] on button "Continue" at bounding box center [471, 347] width 50 height 18
type textarea "x"
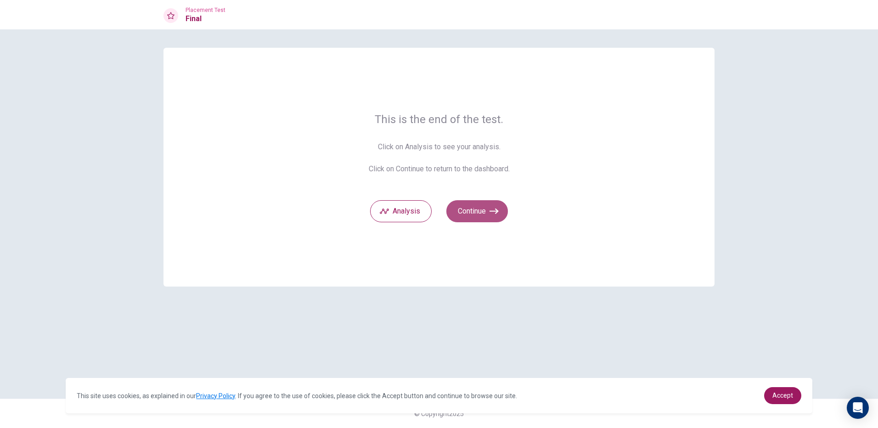
click at [469, 218] on button "Continue" at bounding box center [477, 211] width 62 height 22
